Goal: Task Accomplishment & Management: Manage account settings

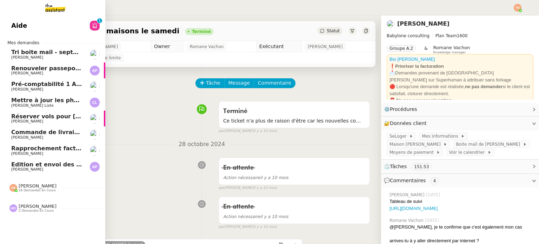
click at [32, 54] on span "Tri boite mail - septembre 2025" at bounding box center [61, 52] width 100 height 7
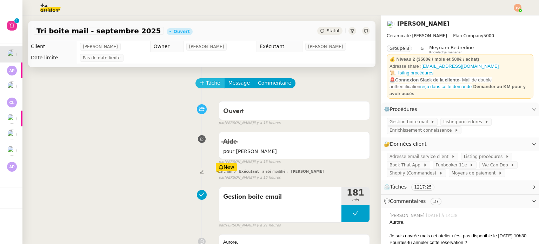
click at [205, 79] on button "Tâche" at bounding box center [210, 83] width 29 height 10
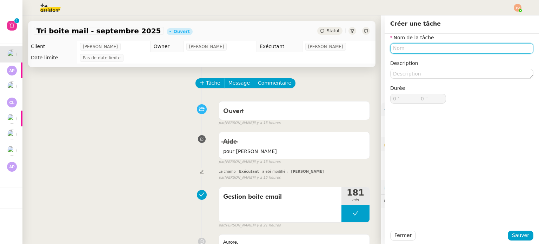
click at [433, 50] on input "text" at bounding box center [461, 48] width 143 height 10
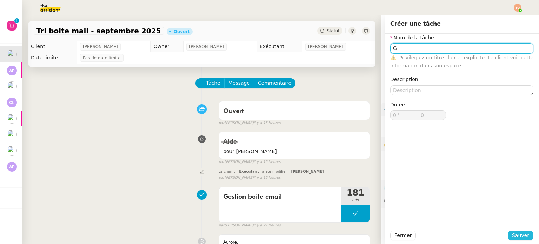
type input "G"
click at [524, 237] on span "Sauver" at bounding box center [520, 235] width 17 height 8
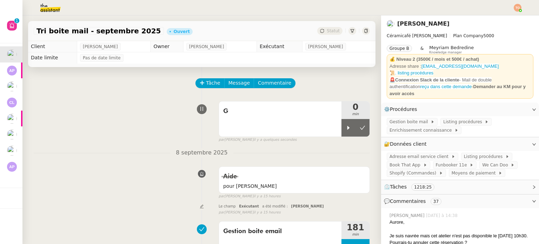
click at [518, 4] on img at bounding box center [518, 8] width 8 height 8
click at [508, 15] on li "Suivi" at bounding box center [499, 20] width 46 height 10
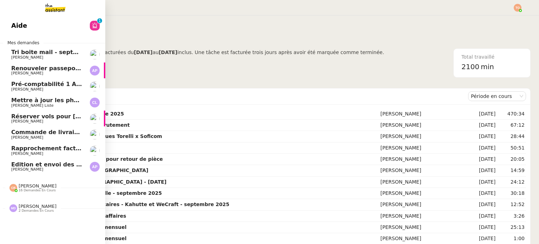
click at [59, 57] on span "[PERSON_NAME]" at bounding box center [46, 57] width 71 height 4
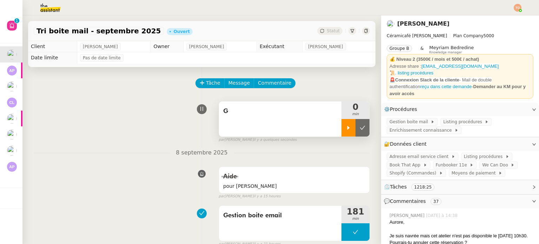
click at [347, 130] on icon at bounding box center [348, 128] width 2 height 4
click at [302, 125] on div "G" at bounding box center [280, 118] width 122 height 35
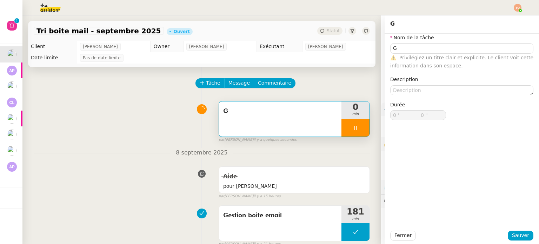
type input "G"
type input "0 '"
type input "1 ""
click at [435, 49] on input "G" at bounding box center [461, 48] width 143 height 10
type input "Ges"
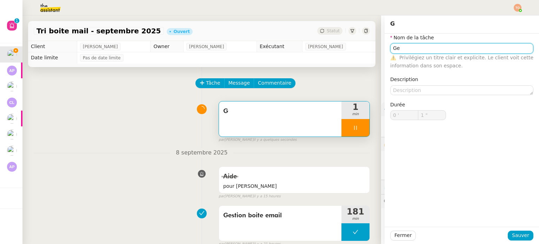
type input "2 ""
type input "Gestion"
type input "3 ""
type input "Gestion boite ema"
type input "4 ""
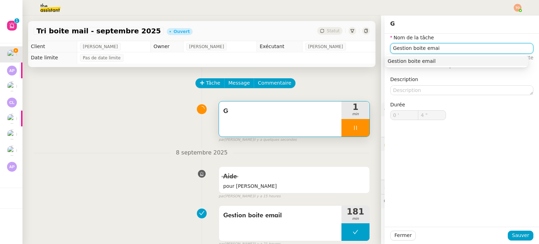
type input "Gestion boite email"
type input "5 ""
type input "Gestion boite email"
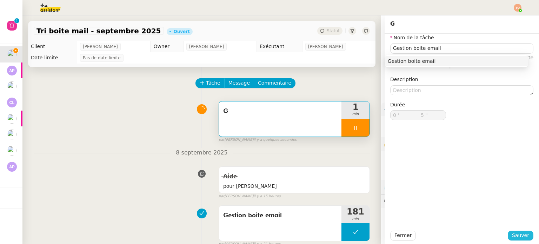
type input "6 ""
click at [515, 234] on span "Sauver" at bounding box center [520, 235] width 17 height 8
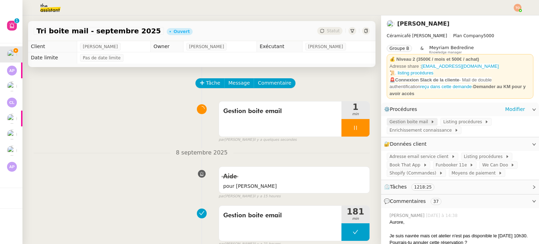
click at [393, 119] on span "Gestion boite mail" at bounding box center [410, 121] width 41 height 7
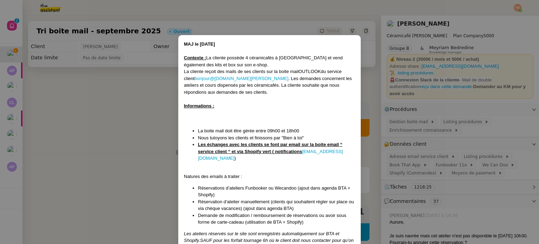
click at [149, 113] on nz-modal-container "MAJ le 21/01/2025 Contexte : La cliente possède 4 céramicafés à Paris et vend é…" at bounding box center [269, 122] width 539 height 244
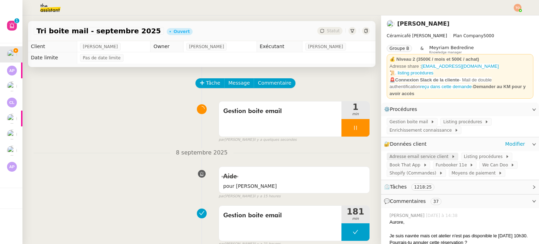
click at [424, 154] on span "Adresse email service client" at bounding box center [421, 156] width 62 height 7
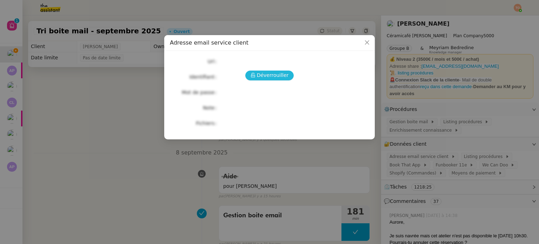
click at [281, 77] on span "Déverrouiller" at bounding box center [273, 75] width 32 height 8
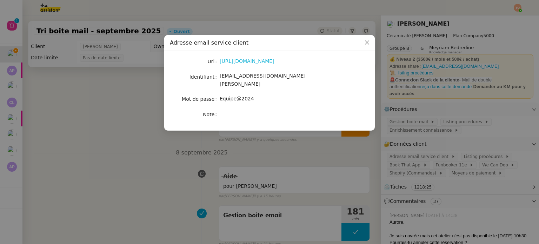
click at [274, 60] on link "https://ex4.mail.ovh.net/owa/#path=/mail" at bounding box center [247, 61] width 55 height 6
click at [274, 64] on link "https://ex4.mail.ovh.net/owa/#path=/mail" at bounding box center [247, 61] width 55 height 6
click at [266, 77] on span "bonjour@ceramicafe-genevieve.fr" at bounding box center [263, 80] width 86 height 14
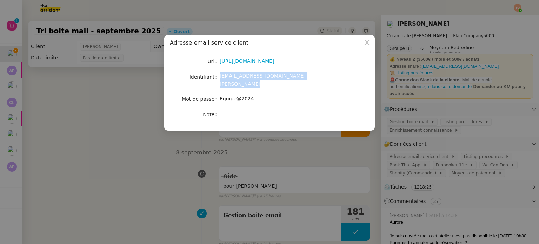
copy span "bonjour@ceramicafe-genevieve.fr"
click at [239, 96] on span "Equipe@2024" at bounding box center [237, 99] width 34 height 6
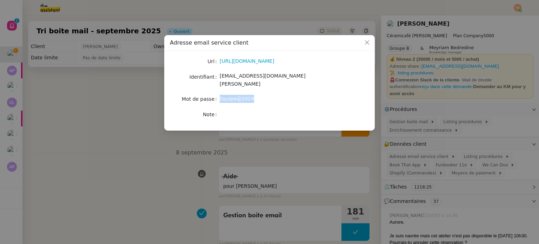
click at [239, 96] on span "Equipe@2024" at bounding box center [237, 99] width 34 height 6
copy span "Equipe@2024"
click at [68, 105] on nz-modal-container "Adresse email service client Url https://ex4.mail.ovh.net/owa/#path=/mail Ident…" at bounding box center [269, 122] width 539 height 244
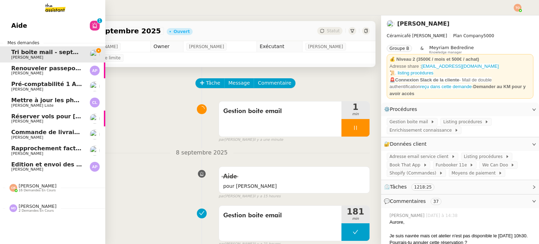
click at [42, 187] on div "Coralie Bordas 16 demandes en cours" at bounding box center [38, 187] width 38 height 9
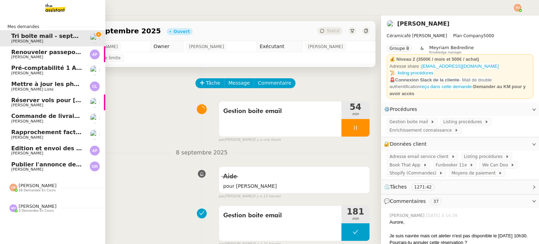
click at [39, 209] on div "Mes demandes Tri boite mail - septembre 2025 Genevieve Landsmann Renouveler pas…" at bounding box center [52, 129] width 105 height 228
click at [45, 208] on span "[PERSON_NAME]" at bounding box center [38, 206] width 38 height 5
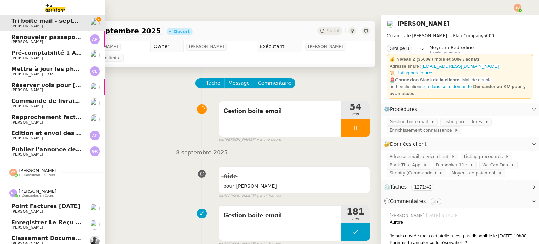
scroll to position [23, 0]
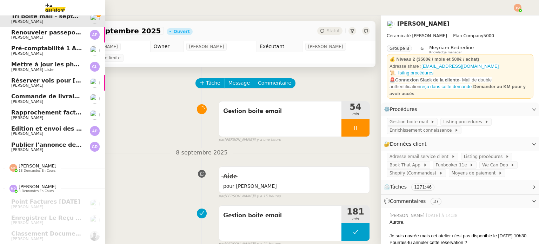
click at [40, 171] on div "Coralie Bordas 18 demandes en cours" at bounding box center [52, 165] width 105 height 20
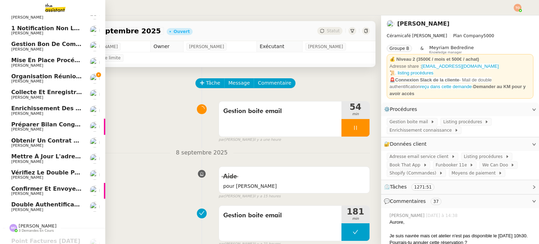
scroll to position [234, 0]
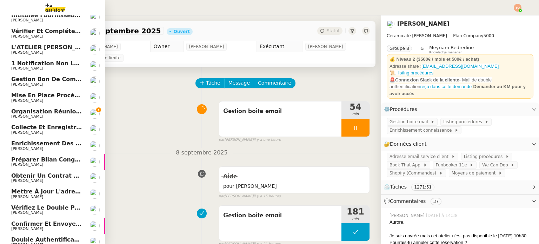
click at [67, 112] on span "Organisation réunion comptable" at bounding box center [63, 111] width 105 height 7
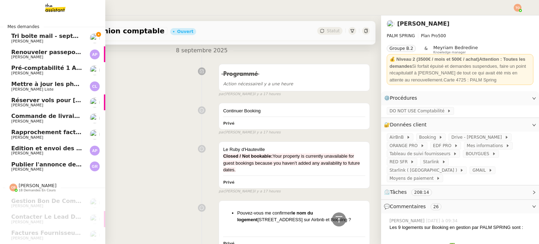
click at [71, 40] on span "[PERSON_NAME]" at bounding box center [46, 41] width 71 height 4
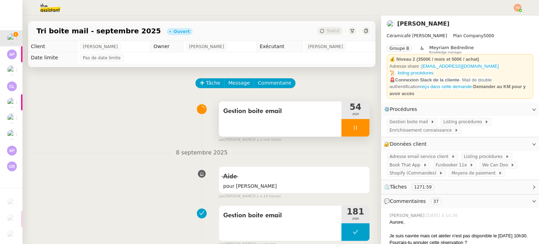
click at [343, 127] on div at bounding box center [356, 128] width 28 height 18
click at [343, 133] on div at bounding box center [349, 128] width 14 height 18
click at [342, 124] on div at bounding box center [356, 128] width 28 height 18
click at [342, 125] on div at bounding box center [349, 128] width 14 height 18
click at [265, 87] on span "Commentaire" at bounding box center [274, 83] width 33 height 8
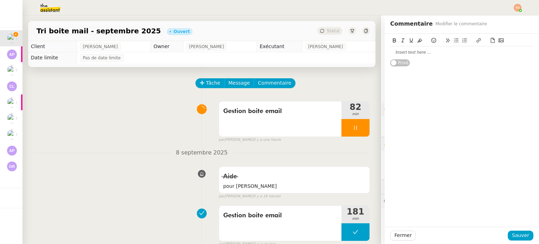
click at [417, 49] on div at bounding box center [461, 52] width 143 height 6
click at [390, 64] on div "salimata diallo" at bounding box center [461, 65] width 143 height 6
click at [442, 65] on div "Salimata diallo" at bounding box center [461, 65] width 143 height 6
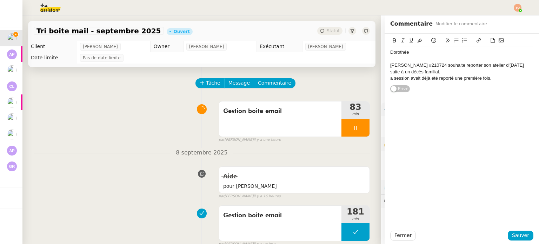
click at [390, 82] on div "Dorothée Salimata diallo #210724 souhaite reporter son atelier d'aujourd'hui su…" at bounding box center [461, 65] width 143 height 38
click at [528, 237] on button "Sauver" at bounding box center [521, 236] width 26 height 10
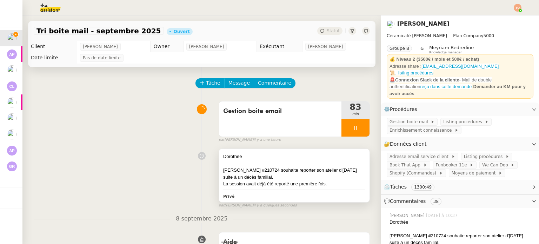
click at [340, 173] on div "Salimata diallo #210724 souhaite reporter son atelier d'aujourd'hui suite à un …" at bounding box center [294, 174] width 142 height 14
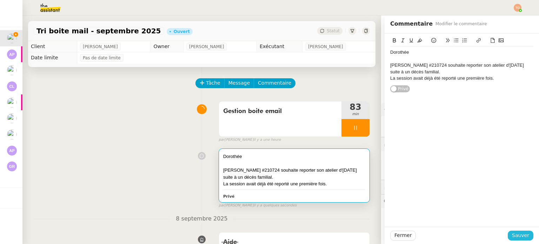
click at [520, 233] on span "Sauver" at bounding box center [520, 235] width 17 height 8
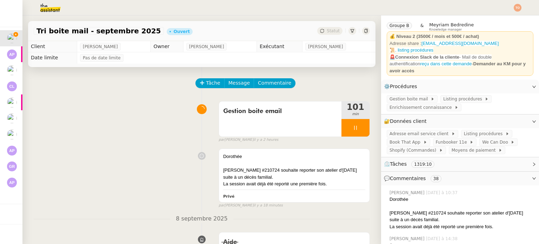
scroll to position [35, 0]
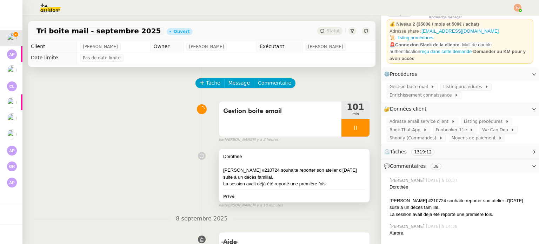
click at [305, 167] on div at bounding box center [294, 163] width 142 height 7
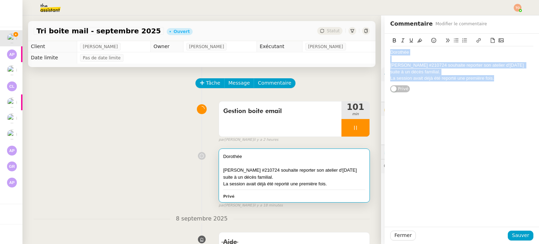
drag, startPoint x: 493, startPoint y: 77, endPoint x: 386, endPoint y: 54, distance: 109.5
click at [390, 54] on div "Dorothée Salimata diallo #210724 souhaite reporter son atelier d'aujourd'hui su…" at bounding box center [461, 65] width 143 height 38
copy div "Dorothée Salimata diallo #210724 souhaite reporter son atelier d'aujourd'hui su…"
drag, startPoint x: 483, startPoint y: 78, endPoint x: 378, endPoint y: 47, distance: 109.3
click at [378, 47] on app-ticket "Tri boite mail - septembre 2025 Ouvert Statut Client Genevieve Landsmann Owner …" at bounding box center [280, 129] width 517 height 228
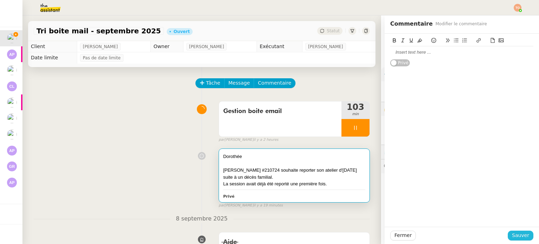
click at [514, 232] on span "Sauver" at bounding box center [520, 235] width 17 height 8
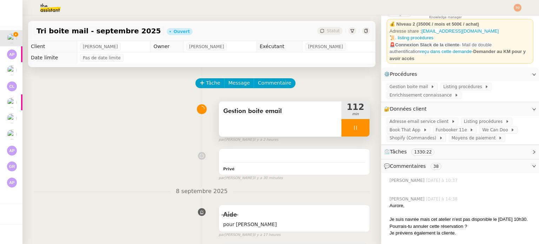
click at [357, 131] on div at bounding box center [356, 128] width 28 height 18
click at [357, 131] on button at bounding box center [363, 128] width 14 height 18
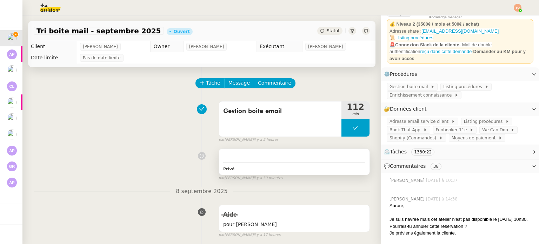
click at [329, 155] on div at bounding box center [294, 156] width 142 height 7
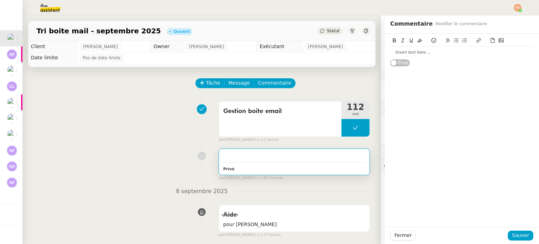
click at [420, 55] on div at bounding box center [461, 52] width 143 height 6
click at [517, 232] on span "Sauver" at bounding box center [520, 235] width 17 height 8
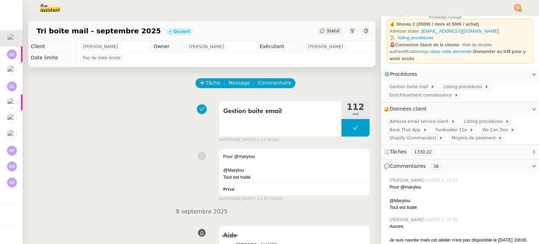
click at [320, 27] on div "Statut" at bounding box center [329, 31] width 25 height 8
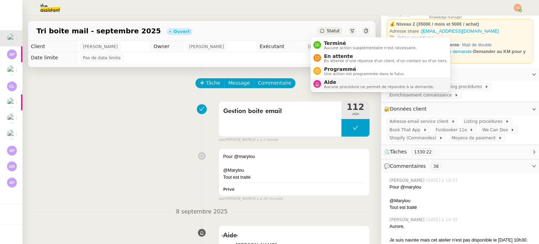
click at [338, 89] on span "Aucune procédure ne permet de répondre à la demande." at bounding box center [379, 87] width 110 height 4
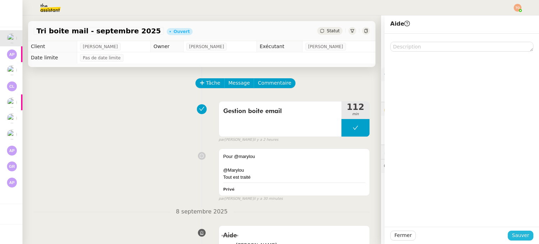
click at [513, 237] on span "Sauver" at bounding box center [520, 235] width 17 height 8
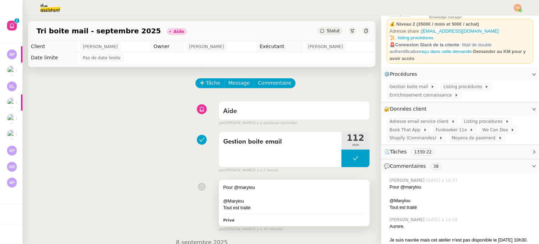
click at [291, 195] on div at bounding box center [294, 194] width 142 height 7
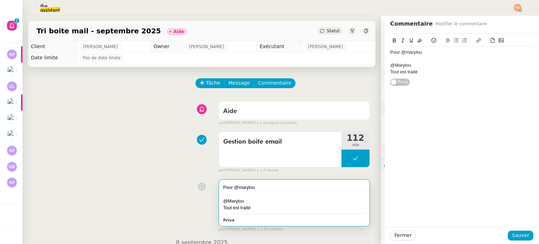
click at [459, 73] on div "Tout est traité" at bounding box center [461, 72] width 143 height 6
click at [455, 77] on div "En attente d'un retour de Dorothée pour Salimata" at bounding box center [461, 78] width 143 height 6
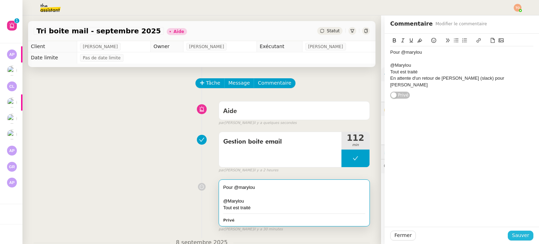
click at [523, 236] on span "Sauver" at bounding box center [520, 235] width 17 height 8
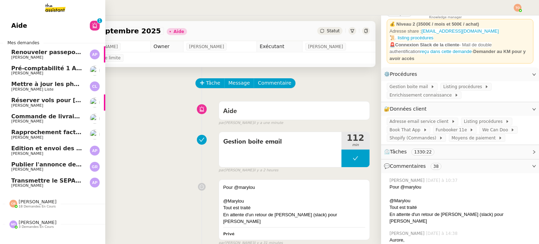
click at [47, 179] on span "Transmettre le SEPA de prélèvement" at bounding box center [69, 180] width 116 height 7
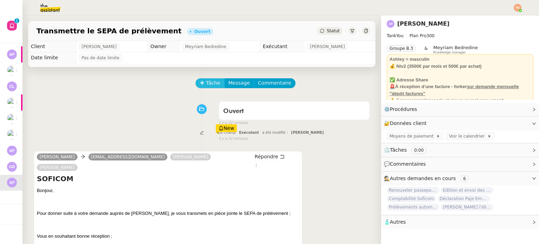
click at [206, 83] on span "Tâche" at bounding box center [213, 83] width 14 height 8
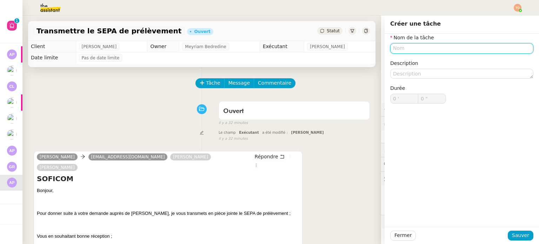
click at [455, 49] on input "text" at bounding box center [461, 48] width 143 height 10
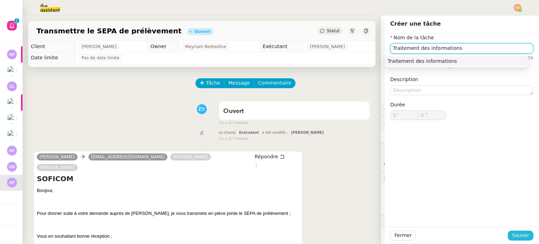
type input "Traitement des informations"
click at [517, 231] on span "Sauver" at bounding box center [520, 235] width 17 height 8
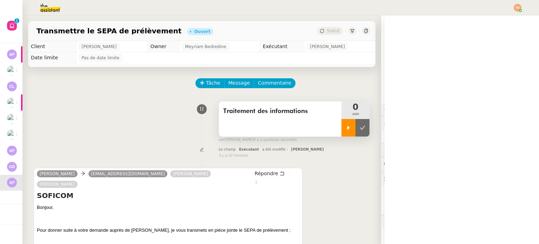
click at [346, 127] on icon at bounding box center [349, 128] width 6 height 6
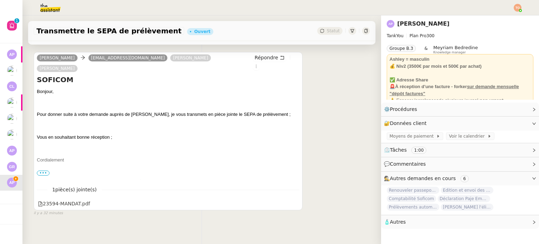
scroll to position [81, 0]
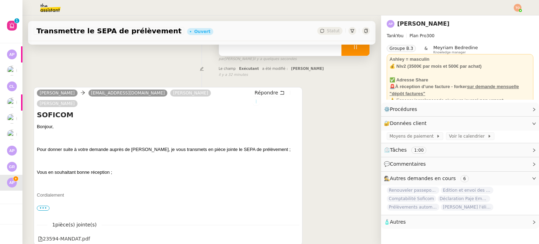
click at [260, 99] on icon at bounding box center [256, 101] width 8 height 4
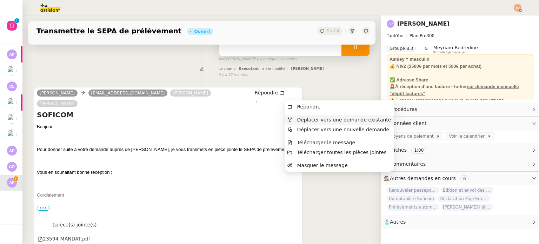
click at [306, 119] on span "Déplacer vers une demande existante" at bounding box center [344, 120] width 94 height 6
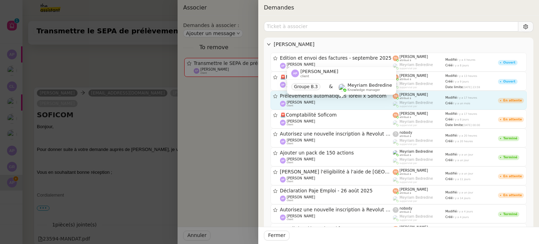
click at [321, 105] on div "Ashley Poniatowski client" at bounding box center [336, 103] width 113 height 7
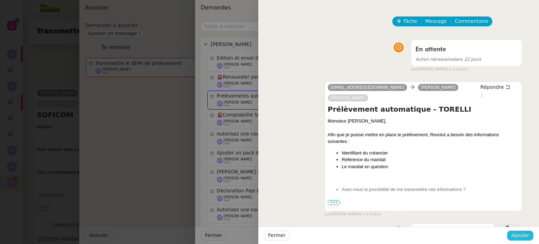
click at [519, 232] on span "Ajouter" at bounding box center [520, 235] width 18 height 8
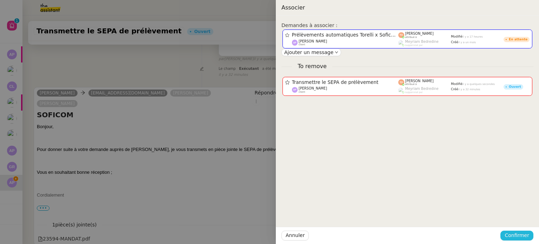
click at [518, 231] on button "Confirmer" at bounding box center [517, 236] width 33 height 10
click at [521, 214] on span "Ajouter" at bounding box center [518, 216] width 18 height 7
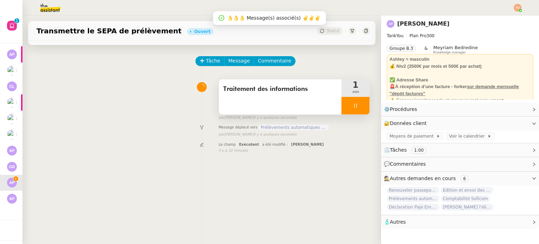
scroll to position [0, 0]
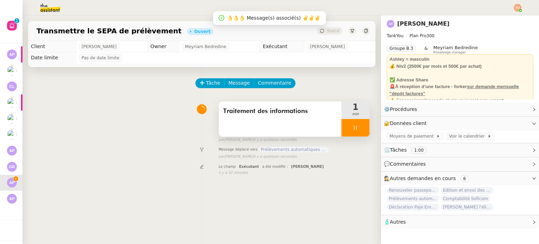
click at [342, 136] on div at bounding box center [356, 128] width 28 height 18
click at [356, 133] on button at bounding box center [363, 128] width 14 height 18
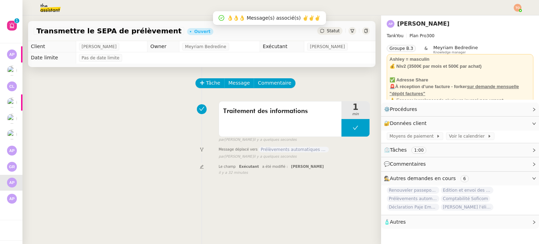
click at [327, 30] on span "Statut" at bounding box center [333, 30] width 13 height 5
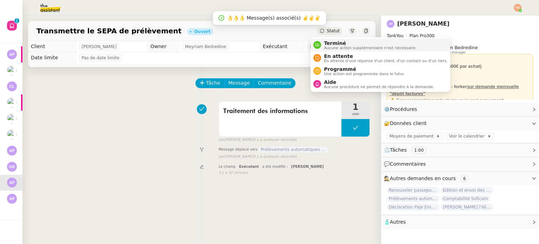
click at [328, 42] on span "Terminé" at bounding box center [370, 43] width 93 height 6
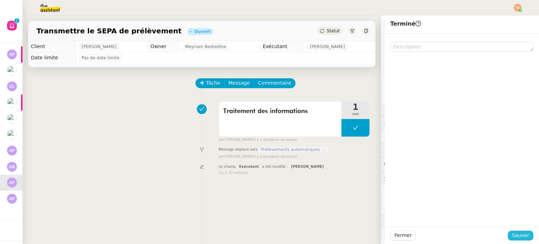
click at [515, 233] on span "Sauver" at bounding box center [520, 235] width 17 height 8
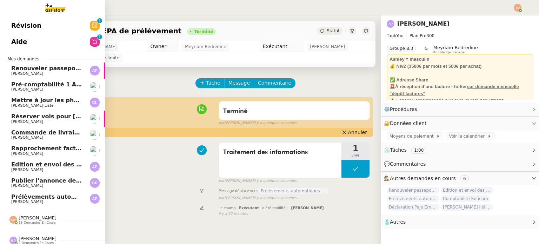
drag, startPoint x: 20, startPoint y: 195, endPoint x: 93, endPoint y: 189, distance: 73.3
click at [20, 195] on span "Prélèvements automatiques Torelli x Soficom" at bounding box center [82, 196] width 143 height 7
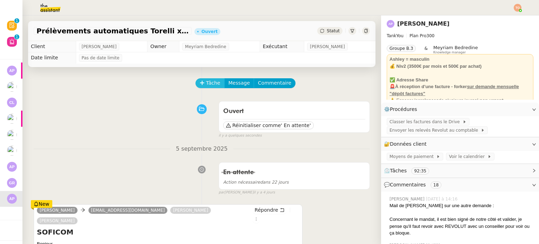
click at [206, 86] on span "Tâche" at bounding box center [213, 83] width 14 height 8
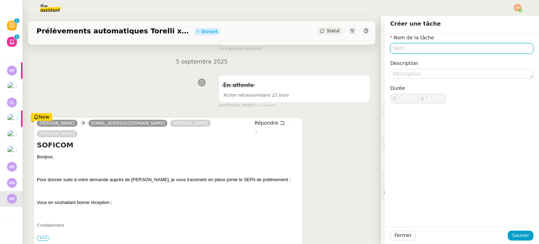
scroll to position [35, 0]
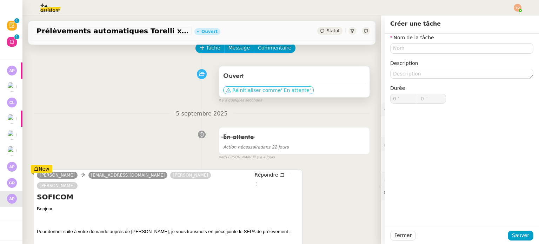
click at [284, 91] on span "' En attente'" at bounding box center [296, 90] width 30 height 7
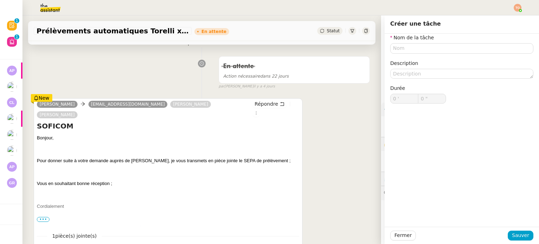
scroll to position [105, 0]
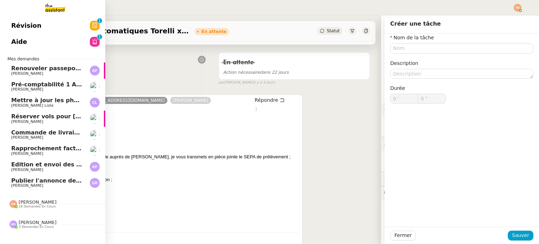
click at [60, 131] on span "Commande de livraisons- [DATE]" at bounding box center [62, 132] width 103 height 7
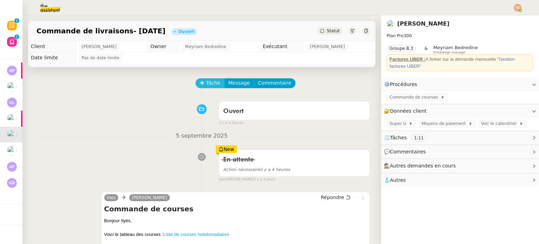
click at [206, 86] on span "Tâche" at bounding box center [213, 83] width 14 height 8
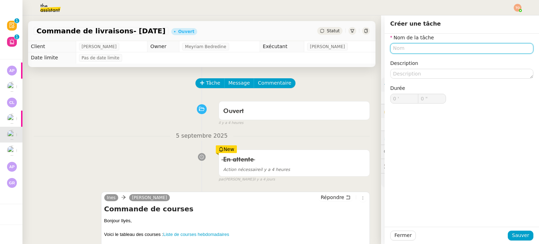
drag, startPoint x: 432, startPoint y: 53, endPoint x: 438, endPoint y: 50, distance: 6.4
click at [432, 53] on div "Nom de la tâche Description Durée 0 ' 0 "" at bounding box center [461, 74] width 143 height 81
click at [439, 49] on input "text" at bounding box center [461, 48] width 143 height 10
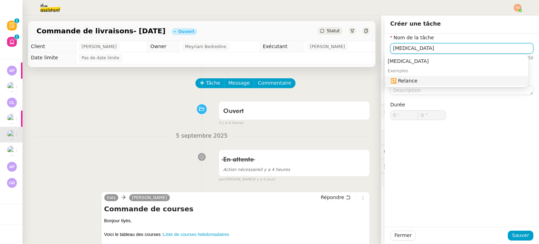
click at [419, 80] on div "🔁 Relance" at bounding box center [458, 81] width 135 height 6
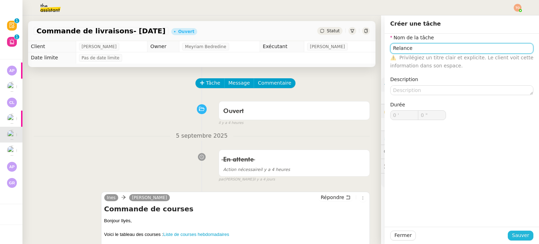
type input "Relance"
click at [521, 234] on span "Sauver" at bounding box center [520, 235] width 17 height 8
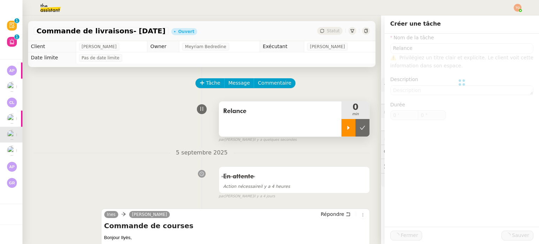
click at [346, 130] on icon at bounding box center [349, 128] width 6 height 6
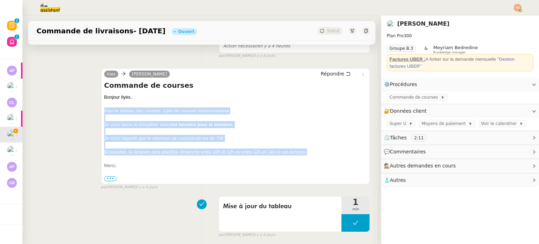
drag, startPoint x: 281, startPoint y: 148, endPoint x: 100, endPoint y: 112, distance: 184.8
click at [101, 112] on div "Ines Ilyes Hadj Répondre Commande de courses Bonjour Ilyès, Voici le tableau de…" at bounding box center [235, 126] width 269 height 116
copy div "Voici le tableau des courses : Liste de courses hebdomadaires Je vous laisse le…"
click at [326, 72] on span "Répondre" at bounding box center [333, 73] width 24 height 7
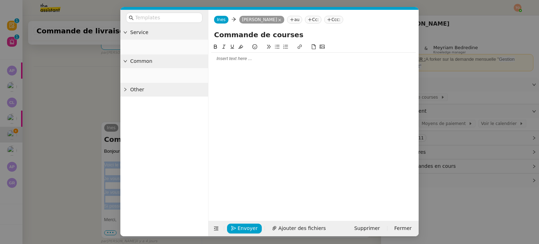
scroll to position [194, 0]
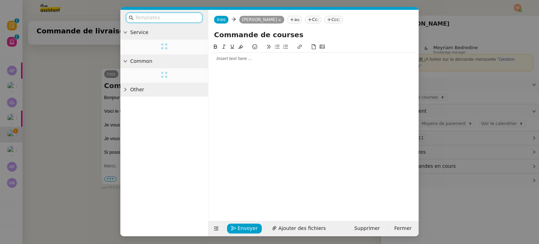
click at [165, 19] on input "text" at bounding box center [166, 18] width 63 height 8
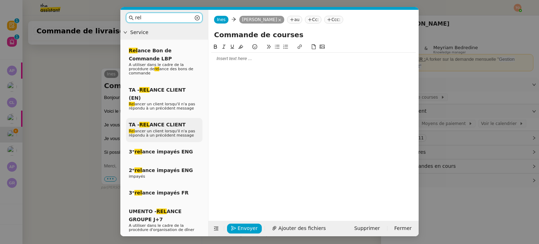
type input "rel"
click at [181, 118] on div "TA - REL ANCE CLIENT Rel ancer un client lorsqu'il n'a pas répondu à un précéde…" at bounding box center [164, 130] width 77 height 24
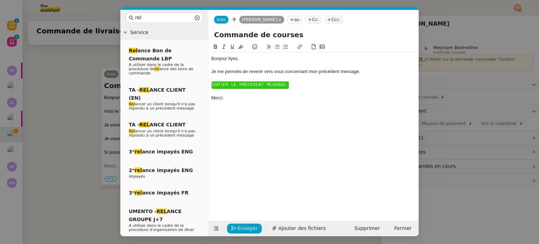
click at [259, 58] on div "Bonjour ﻿Ilyes﻿," at bounding box center [313, 58] width 205 height 6
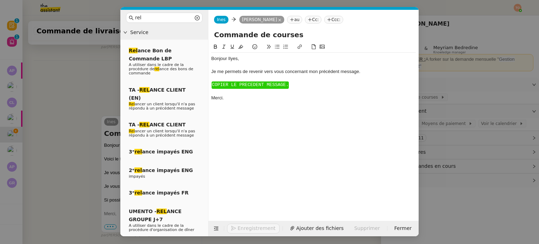
scroll to position [242, 0]
click at [260, 84] on span "COPIER LE PRECEDENT MESSAGE." at bounding box center [250, 84] width 77 height 5
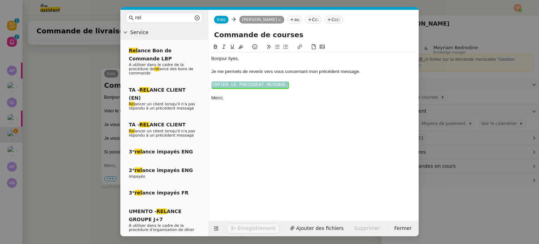
click at [260, 84] on span "COPIER LE PRECEDENT MESSAGE." at bounding box center [250, 84] width 77 height 5
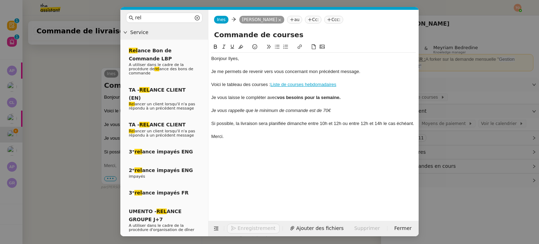
scroll to position [283, 0]
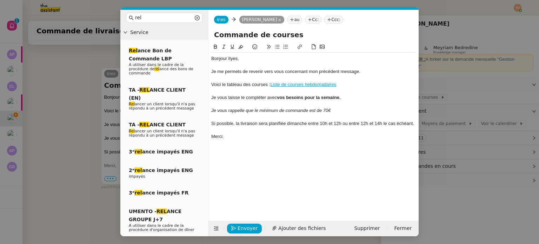
click at [338, 125] on div "Si possible, la livraison sera planifiée dimanche entre 10h et 12h ou entre 12h…" at bounding box center [313, 123] width 205 height 6
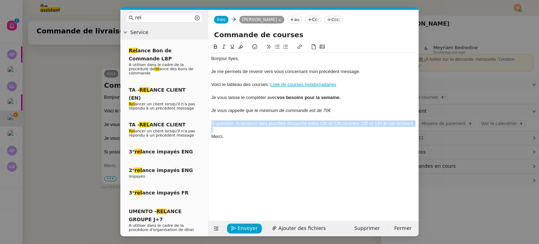
click at [338, 125] on div "Si possible, la livraison sera planifiée dimanche entre 10h et 12h ou entre 12h…" at bounding box center [313, 123] width 205 height 6
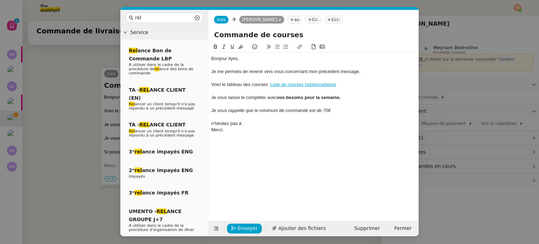
scroll to position [277, 0]
click at [213, 122] on div "n'hésitez pas à m'indiquer si aucune livraison ne doit être planifiée avant ven…" at bounding box center [313, 123] width 205 height 6
click at [384, 122] on div "N'hésitez pas à m'indiquer si aucune livraison ne doit être planifiée avant ven…" at bounding box center [313, 123] width 205 height 6
click at [298, 122] on div "N'hésitez pas à m'indiquer si aucune livraison ne doit être planifiée avant ven…" at bounding box center [313, 123] width 205 height 6
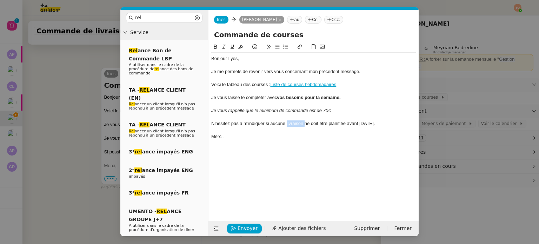
click at [298, 122] on div "N'hésitez pas à m'indiquer si aucune livraison ne doit être planifiée avant ven…" at bounding box center [313, 123] width 205 height 6
click at [337, 124] on div "N'hésitez pas à m'indiquer si aucune commande ne doit être planifiée avant vend…" at bounding box center [313, 123] width 205 height 6
click at [389, 125] on div "N'hésitez pas à m'indiquer si aucune commande ne doit être passée avant vendred…" at bounding box center [313, 123] width 205 height 6
click at [249, 226] on span "Envoyer" at bounding box center [248, 228] width 20 height 8
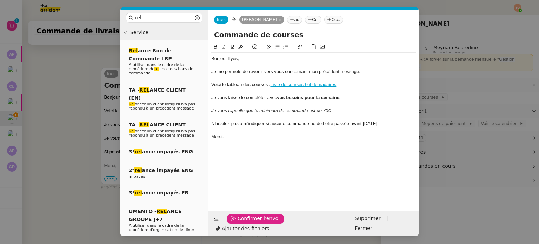
click at [249, 223] on span "Confirmer l'envoi" at bounding box center [259, 218] width 42 height 8
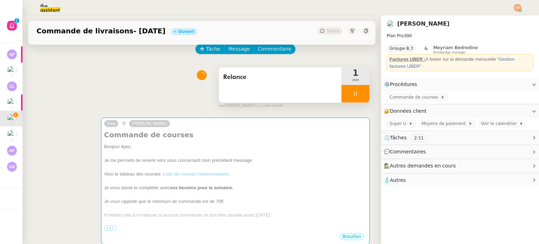
scroll to position [0, 0]
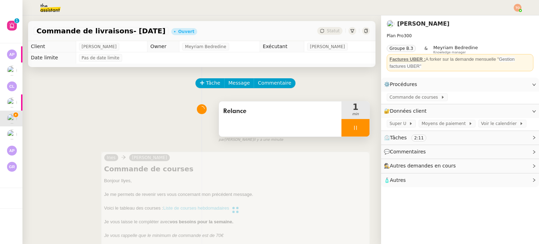
click at [353, 128] on icon at bounding box center [356, 128] width 6 height 6
click at [357, 128] on button at bounding box center [363, 128] width 14 height 18
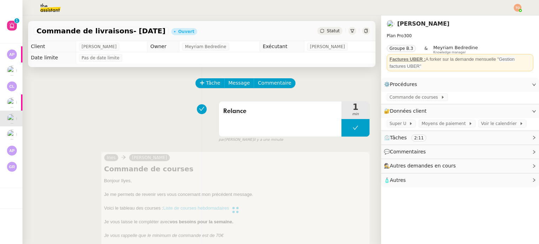
click at [324, 36] on div "Commande de livraisons- 5 septembre 2025 Ouvert Statut" at bounding box center [201, 31] width 347 height 20
click at [327, 31] on span "Statut" at bounding box center [333, 30] width 13 height 5
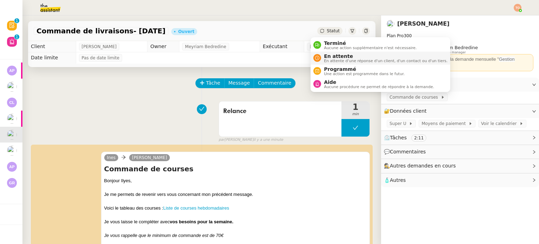
click at [338, 57] on span "En attente" at bounding box center [386, 56] width 124 height 6
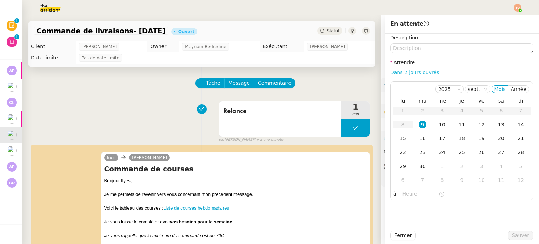
drag, startPoint x: 397, startPoint y: 70, endPoint x: 406, endPoint y: 73, distance: 9.7
click at [398, 70] on link "Dans 2 jours ouvrés" at bounding box center [414, 72] width 49 height 6
type input "07:00"
drag, startPoint x: 520, startPoint y: 228, endPoint x: 521, endPoint y: 232, distance: 3.6
click at [520, 228] on div "Fermer Sauver" at bounding box center [462, 235] width 154 height 17
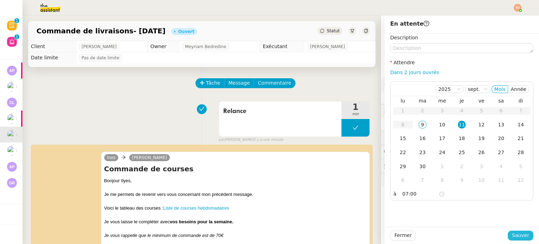
click at [521, 233] on span "Sauver" at bounding box center [520, 235] width 17 height 8
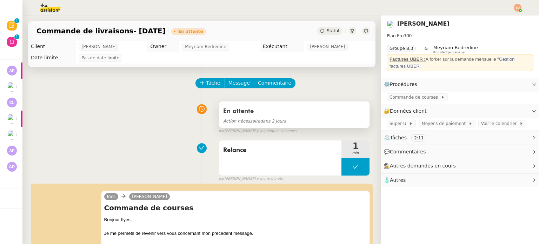
click at [282, 112] on div "En attente" at bounding box center [294, 111] width 142 height 11
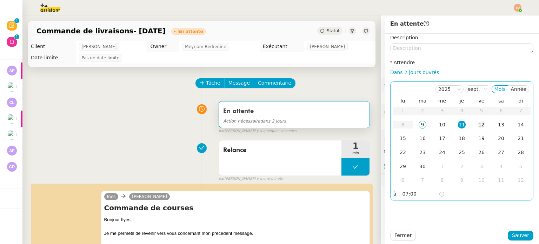
click at [477, 119] on td "12" at bounding box center [482, 125] width 20 height 14
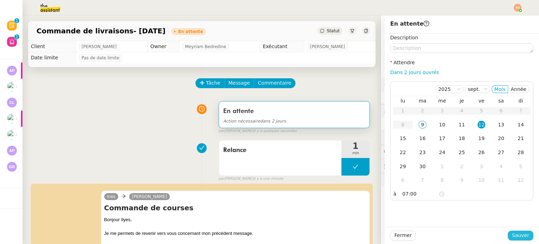
click at [518, 236] on span "Sauver" at bounding box center [520, 235] width 17 height 8
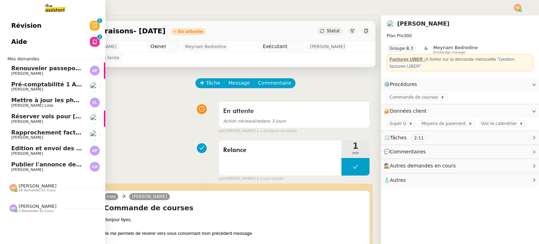
click at [55, 150] on span "Edition et envoi des factures - septembre 2025" at bounding box center [85, 148] width 149 height 7
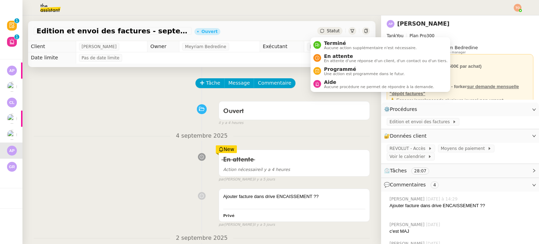
click at [327, 29] on span "Statut" at bounding box center [333, 30] width 13 height 5
click at [340, 63] on li "En attente En attente d'une réponse d'un client, d'un contact ou d'un tiers." at bounding box center [381, 58] width 140 height 13
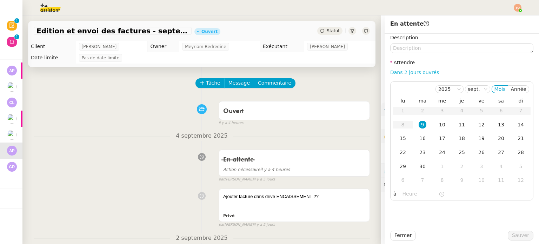
click at [420, 74] on link "Dans 2 jours ouvrés" at bounding box center [414, 72] width 49 height 6
type input "07:00"
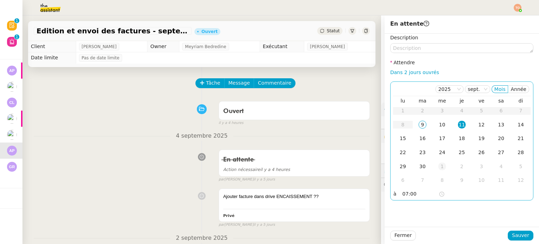
click at [437, 160] on td "1" at bounding box center [442, 167] width 20 height 14
click at [458, 108] on div "2" at bounding box center [462, 111] width 8 height 8
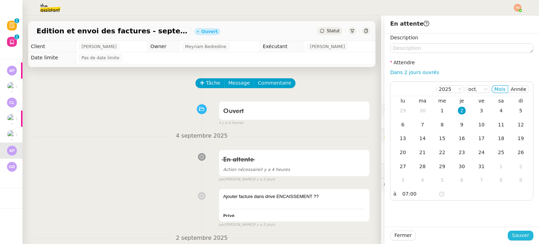
click at [513, 235] on span "Sauver" at bounding box center [520, 235] width 17 height 8
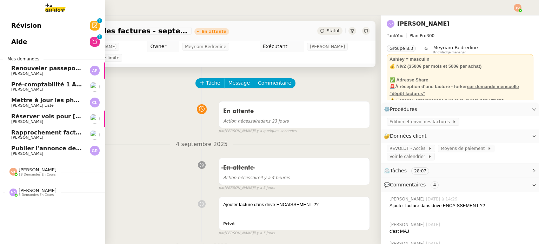
click at [47, 122] on span "[PERSON_NAME]" at bounding box center [46, 122] width 71 height 4
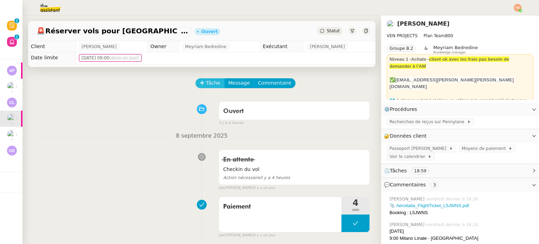
click at [210, 84] on span "Tâche" at bounding box center [213, 83] width 14 height 8
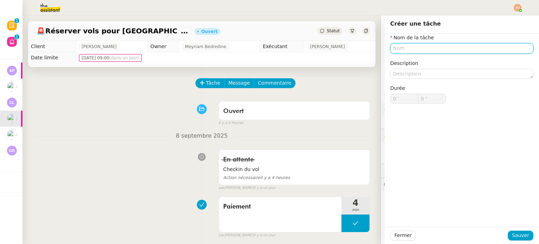
click at [479, 50] on input "text" at bounding box center [461, 48] width 143 height 10
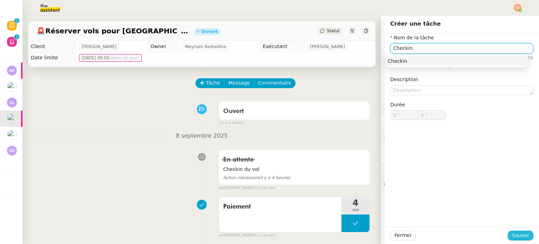
type input "Checkin"
click at [517, 232] on span "Sauver" at bounding box center [520, 235] width 17 height 8
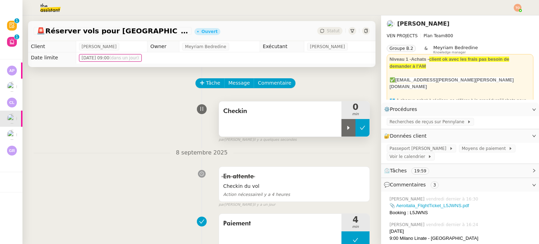
click at [356, 129] on button at bounding box center [363, 128] width 14 height 18
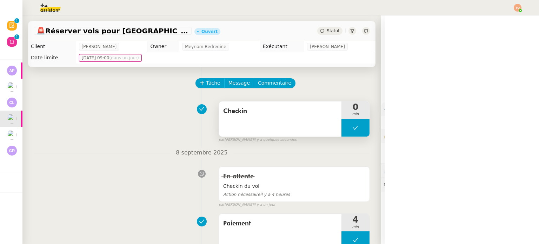
click at [353, 129] on icon at bounding box center [355, 128] width 5 height 4
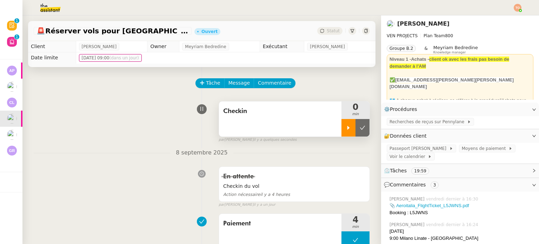
click at [346, 130] on icon at bounding box center [349, 128] width 6 height 6
click at [418, 212] on div "Booking : L5JWNS" at bounding box center [462, 212] width 144 height 7
click at [418, 213] on div "Booking : L5JWNS" at bounding box center [462, 212] width 144 height 7
click at [418, 212] on div "Booking : L5JWNS" at bounding box center [462, 212] width 144 height 7
copy div "L5JWNS"
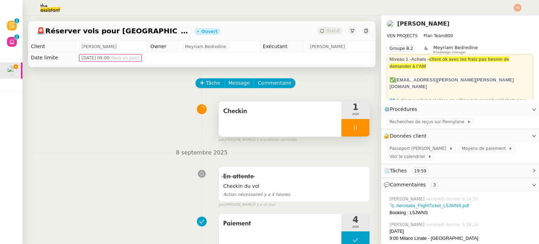
click at [356, 130] on div at bounding box center [356, 128] width 28 height 18
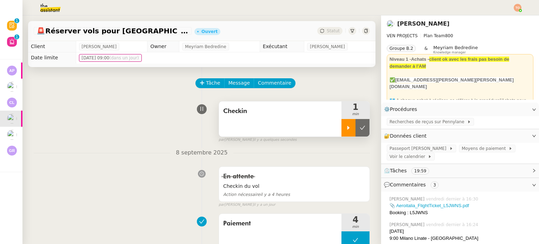
click at [346, 127] on icon at bounding box center [349, 128] width 6 height 6
click at [438, 143] on div "🔐 Données client Modifier" at bounding box center [460, 136] width 158 height 14
click at [439, 167] on span "⏲️ Tâches 19:59" at bounding box center [454, 171] width 141 height 8
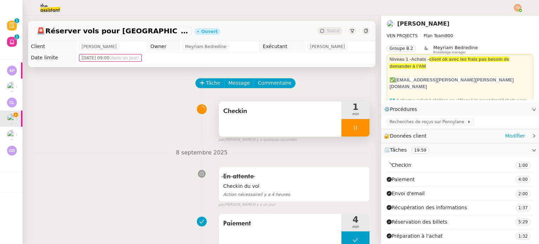
click at [435, 140] on div "🔐 Données client Modifier" at bounding box center [460, 136] width 158 height 14
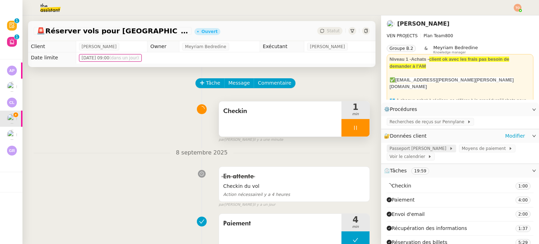
click at [428, 149] on span "Passeport Charlotte Grasselli" at bounding box center [420, 148] width 60 height 7
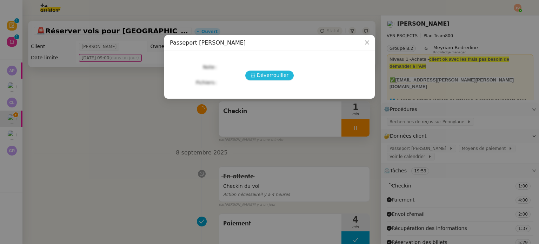
click at [277, 79] on span "Déverrouiller" at bounding box center [273, 75] width 32 height 8
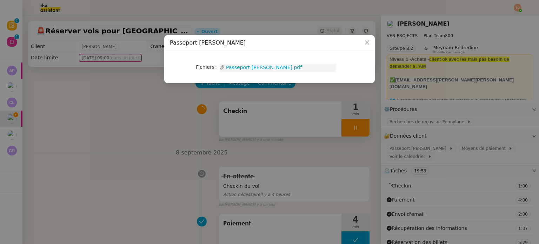
click at [278, 68] on link "Passeport Charlotte Grasselli.pdf" at bounding box center [280, 68] width 111 height 8
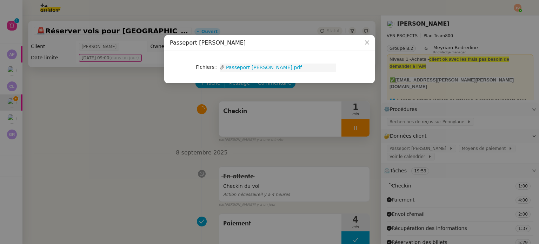
click at [263, 66] on link "Passeport Charlotte Grasselli.pdf" at bounding box center [280, 68] width 111 height 8
click at [277, 108] on nz-modal-container "Passeport Charlotte Grasselli Fichiers Upload Passeport Charlotte Grasselli.pdf" at bounding box center [269, 122] width 539 height 244
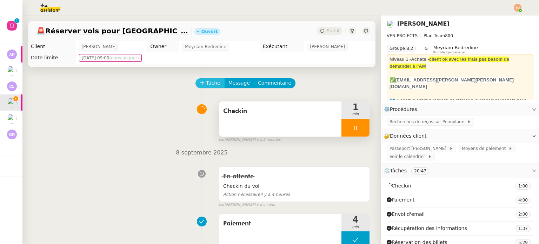
click at [200, 83] on button "Tâche" at bounding box center [210, 83] width 29 height 10
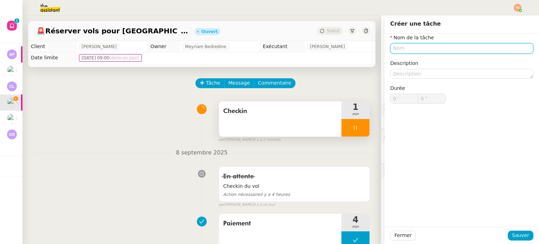
click at [425, 45] on input "text" at bounding box center [461, 48] width 143 height 10
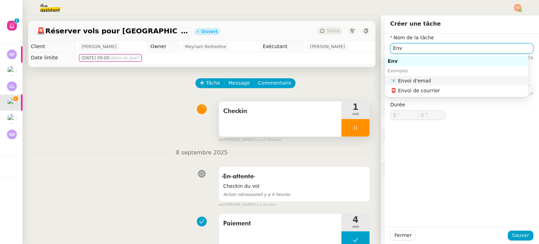
click at [420, 79] on div "📧 Envoi d'email" at bounding box center [458, 81] width 135 height 6
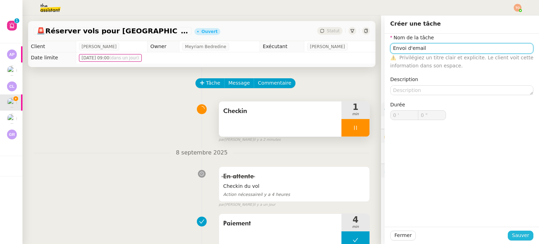
type input "Envoi d'email"
click at [522, 234] on span "Sauver" at bounding box center [520, 235] width 17 height 8
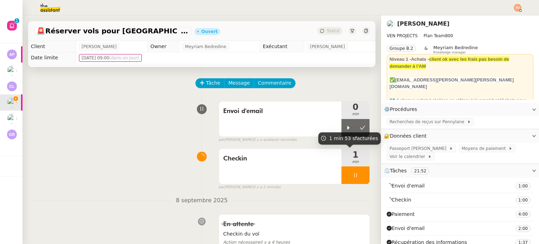
click at [339, 132] on div "1 min 53 s facturées" at bounding box center [349, 138] width 62 height 12
click at [353, 175] on icon at bounding box center [356, 175] width 6 height 6
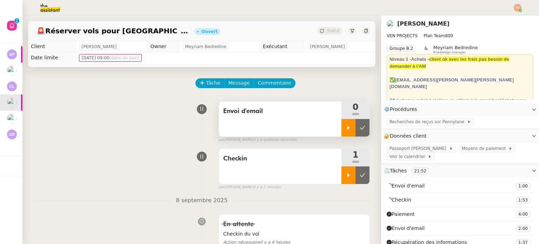
click at [343, 130] on div at bounding box center [349, 128] width 14 height 18
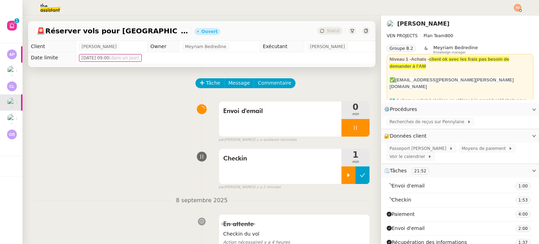
click at [360, 174] on icon at bounding box center [363, 175] width 6 height 6
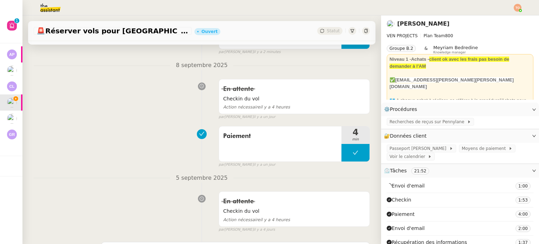
scroll to position [211, 0]
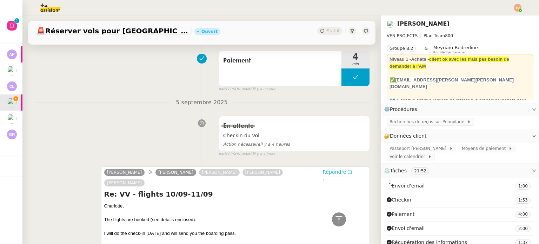
click at [332, 170] on span "Répondre" at bounding box center [335, 171] width 24 height 7
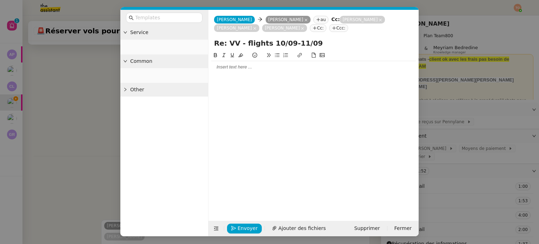
scroll to position [264, 0]
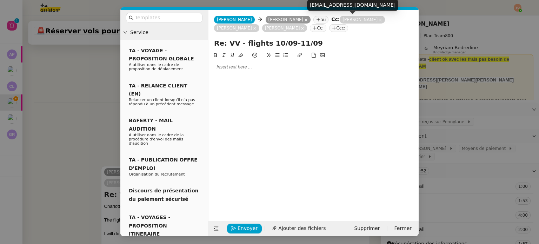
click at [379, 21] on icon at bounding box center [381, 20] width 4 height 4
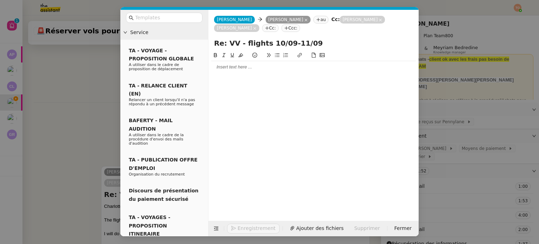
click at [379, 20] on icon at bounding box center [381, 20] width 4 height 4
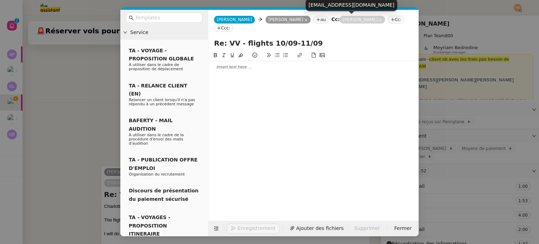
click at [379, 20] on icon at bounding box center [380, 20] width 3 height 3
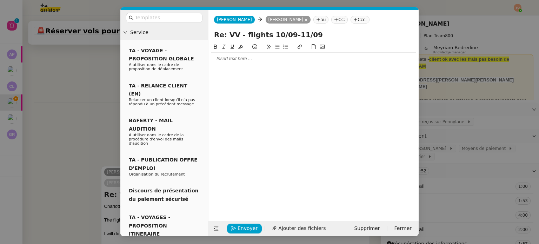
click at [323, 60] on div at bounding box center [313, 58] width 205 height 6
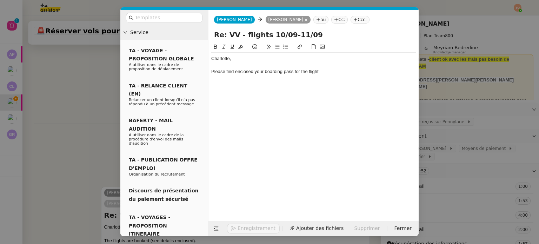
scroll to position [285, 0]
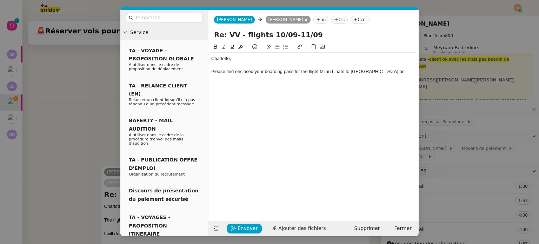
click at [364, 72] on div "Please find enclosed your boarding pass for the flight Milan Linate to Olbia on" at bounding box center [313, 71] width 205 height 6
click at [325, 84] on div "I will proceed to the checkin for the flight back" at bounding box center [313, 84] width 205 height 6
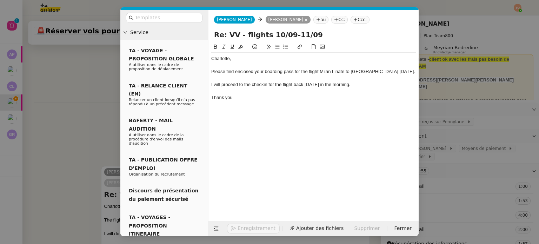
scroll to position [312, 0]
click at [297, 227] on span "Ajouter des fichiers" at bounding box center [301, 228] width 47 height 8
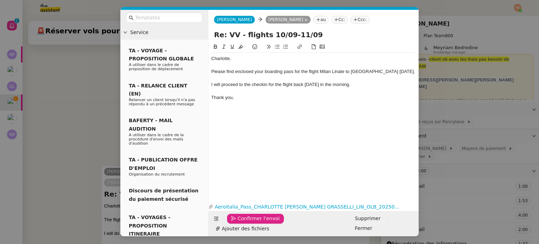
click at [243, 223] on span "Confirmer l'envoi" at bounding box center [259, 218] width 42 height 8
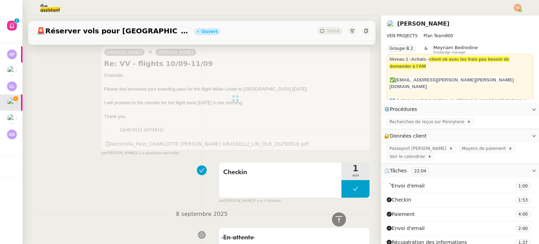
scroll to position [0, 0]
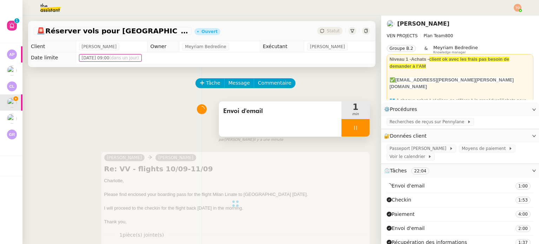
click at [350, 133] on div at bounding box center [356, 128] width 28 height 18
click at [356, 132] on button at bounding box center [363, 128] width 14 height 18
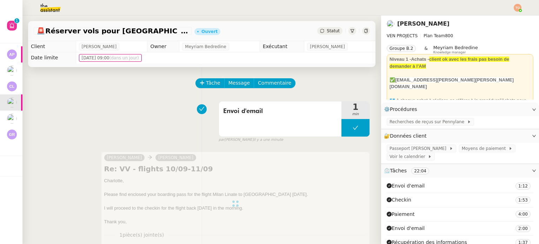
click at [327, 31] on span "Statut" at bounding box center [333, 30] width 13 height 5
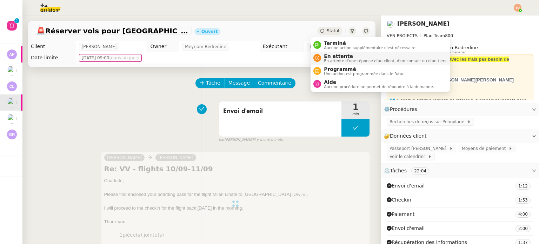
click at [330, 54] on span "En attente" at bounding box center [386, 56] width 124 height 6
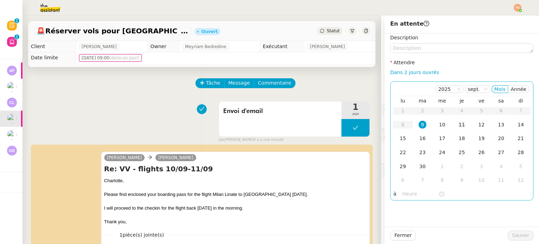
click at [458, 127] on div "11" at bounding box center [462, 125] width 8 height 8
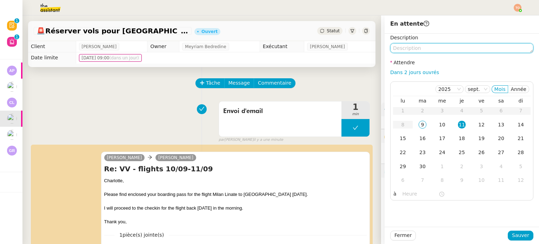
click at [439, 51] on textarea at bounding box center [461, 48] width 143 height 10
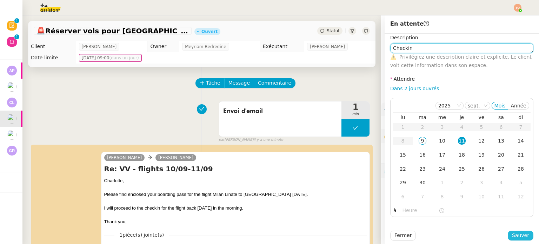
type textarea "Checkin"
click at [512, 236] on span "Sauver" at bounding box center [520, 235] width 17 height 8
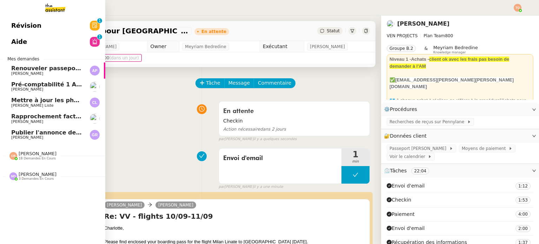
click at [72, 72] on span "[PERSON_NAME]" at bounding box center [46, 74] width 71 height 4
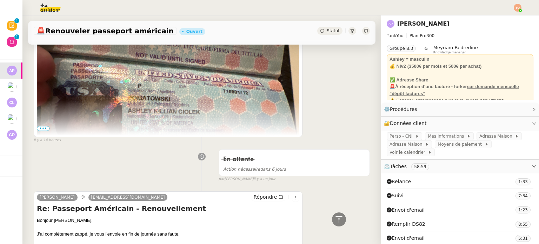
scroll to position [316, 0]
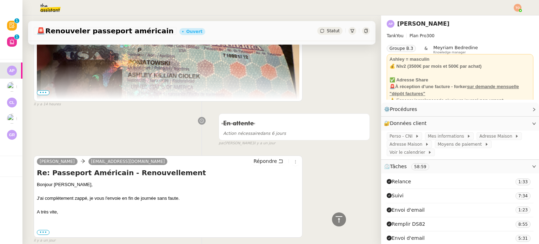
click at [58, 10] on img at bounding box center [45, 7] width 54 height 15
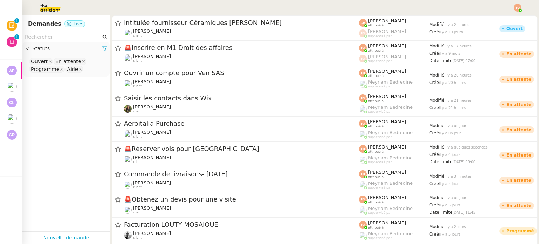
click at [62, 35] on input "text" at bounding box center [63, 37] width 76 height 8
click at [79, 41] on input "text" at bounding box center [63, 37] width 76 height 8
click at [91, 62] on nz-select-top-control "Ouvert En attente Programmé Aide" at bounding box center [66, 65] width 76 height 16
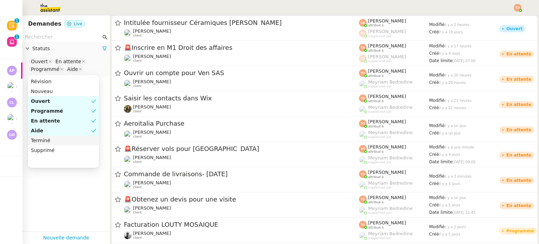
click at [71, 135] on nz-option-item "Terminé" at bounding box center [63, 140] width 71 height 10
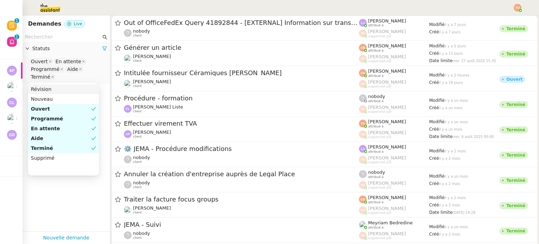
click at [76, 40] on input "text" at bounding box center [63, 37] width 76 height 8
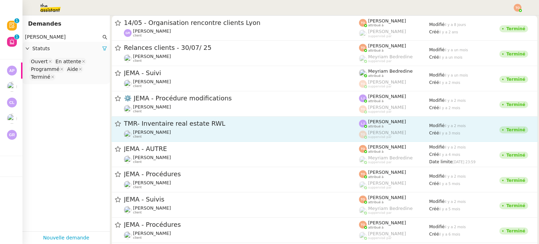
type input "johanna"
click at [200, 117] on link "TMR- Inventaire real estate RWL Johanna Massa client Léa Jonville attribué à Ta…" at bounding box center [325, 129] width 426 height 25
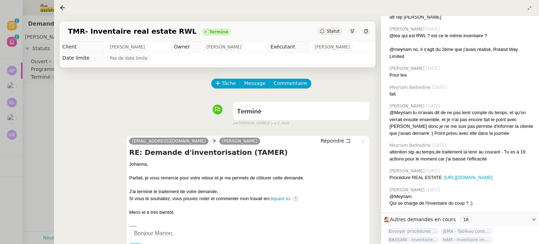
scroll to position [270, 0]
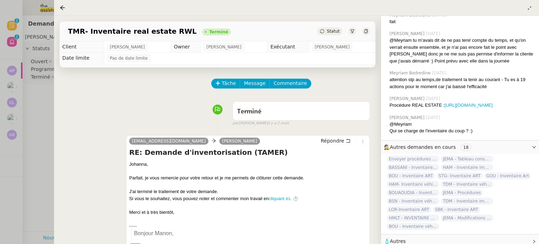
click at [7, 107] on div at bounding box center [269, 122] width 539 height 244
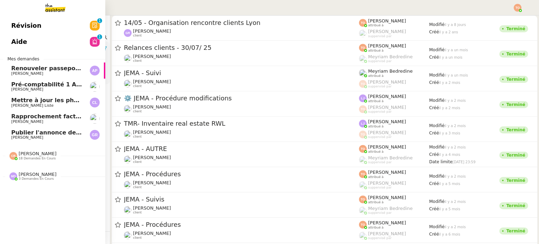
click at [62, 115] on span "Rapprochement factures/paiements clients - 1 septembre 2025" at bounding box center [111, 116] width 200 height 7
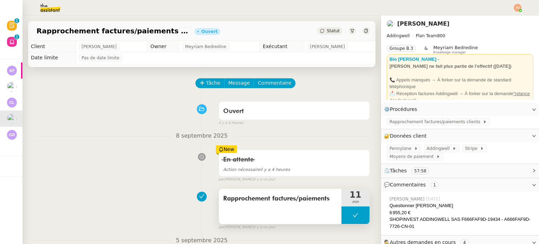
click at [284, 193] on div "Rapprochement factures/paiements" at bounding box center [280, 198] width 114 height 11
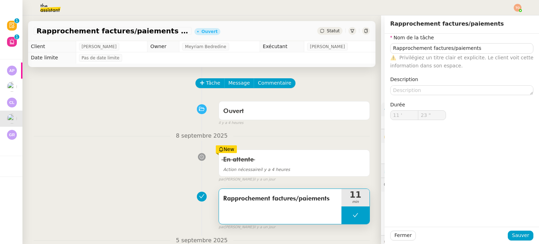
click at [431, 56] on span "Privilégiez un titre clair et explicite. Le client voit cette information dans …" at bounding box center [461, 62] width 143 height 14
click at [436, 47] on input "Rapprochement factures/paiements" at bounding box center [461, 48] width 143 height 10
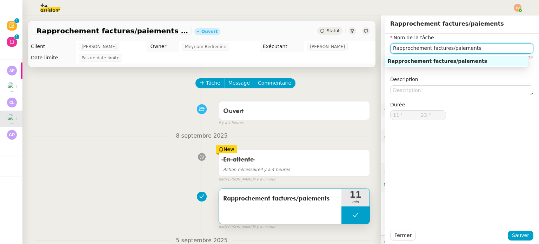
click at [436, 47] on input "Rapprochement factures/paiements" at bounding box center [461, 48] width 143 height 10
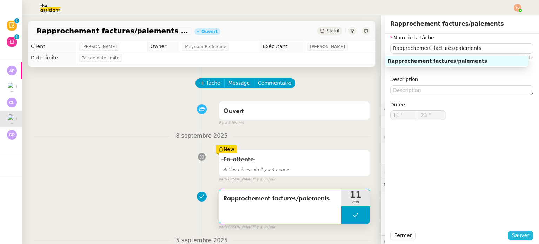
click at [521, 234] on span "Sauver" at bounding box center [520, 235] width 17 height 8
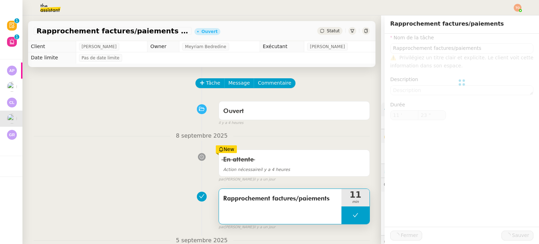
type input "Rapprochement factures/paiements"
type input "11 '"
type input "23 ""
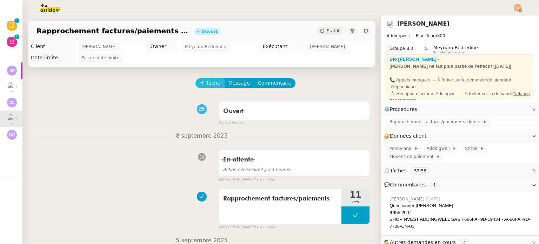
click at [208, 85] on span "Tâche" at bounding box center [213, 83] width 14 height 8
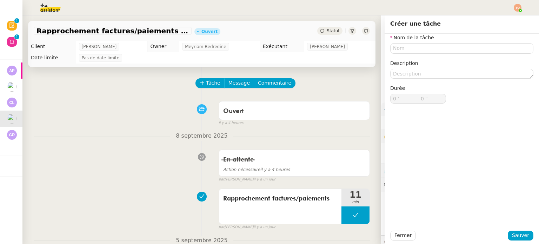
click at [414, 53] on div "Nom de la tâche Description Durée 0 ' 0 "" at bounding box center [461, 74] width 143 height 81
click at [416, 49] on input "text" at bounding box center [461, 48] width 143 height 10
paste input "Rapprochement factures/paiements"
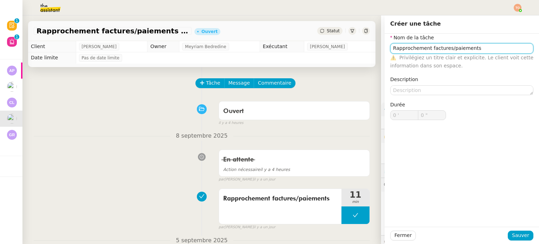
type input "Rapprochement factures/paiements"
click at [510, 230] on div "Fermer Sauver" at bounding box center [462, 235] width 154 height 17
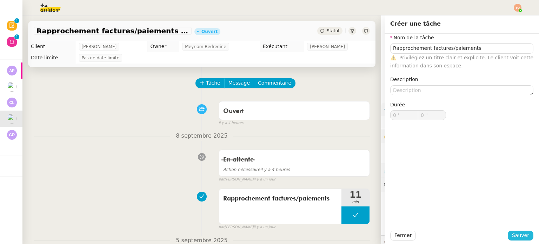
click at [512, 234] on span "Sauver" at bounding box center [520, 235] width 17 height 8
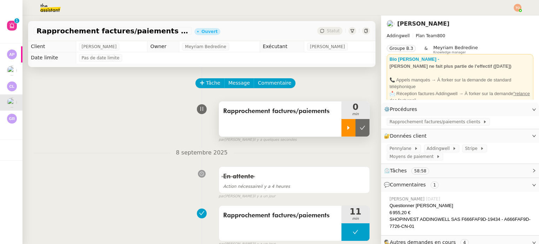
click at [347, 127] on icon at bounding box center [348, 128] width 2 height 4
click at [411, 150] on span at bounding box center [412, 148] width 3 height 5
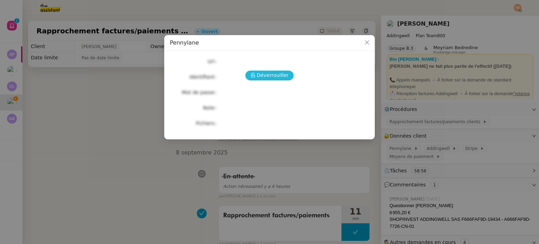
click at [277, 76] on span "Déverrouiller" at bounding box center [273, 75] width 32 height 8
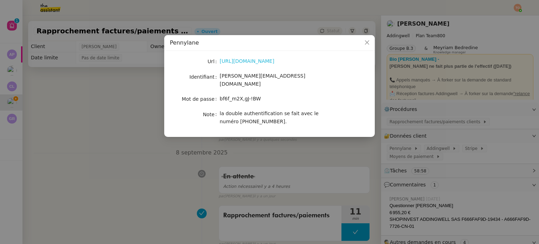
click at [265, 63] on link "https://app.pennylane.com/users/invitation/accept?invitation_token=Q4Cbsys_cJ2s…" at bounding box center [247, 61] width 55 height 6
click at [256, 96] on span "bf6f_m2X,gJ-!BW" at bounding box center [240, 99] width 41 height 6
copy span "bf6f_m2X,gJ-!BW"
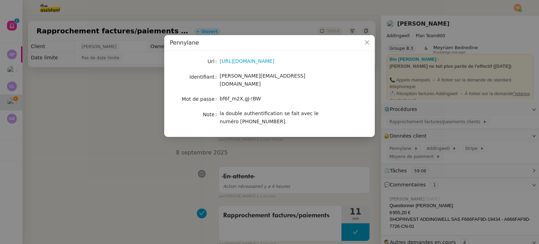
click at [356, 145] on nz-modal-container "Pennylane Url https://app.pennylane.com/users/invitation/accept?invitation_toke…" at bounding box center [269, 122] width 539 height 244
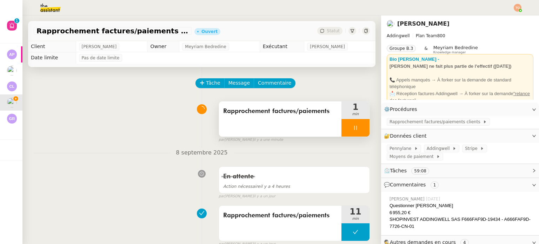
click at [354, 127] on icon at bounding box center [355, 128] width 2 height 4
click at [360, 130] on icon at bounding box center [362, 128] width 5 height 4
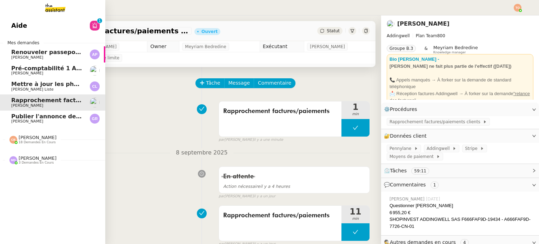
click at [29, 161] on span "3 demandes en cours" at bounding box center [36, 163] width 35 height 4
click at [46, 141] on span "18 demandes en cours" at bounding box center [37, 142] width 37 height 4
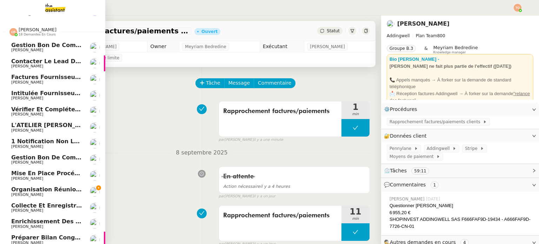
scroll to position [175, 0]
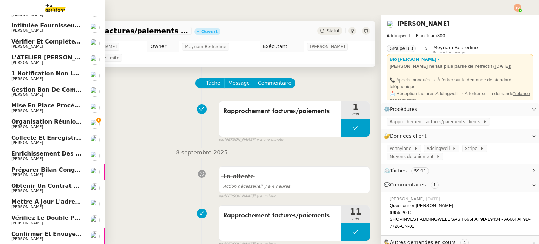
click at [62, 132] on link "Collecte et enregistrement des relevés bancaires et relevés de cartes bancaires…" at bounding box center [52, 140] width 105 height 16
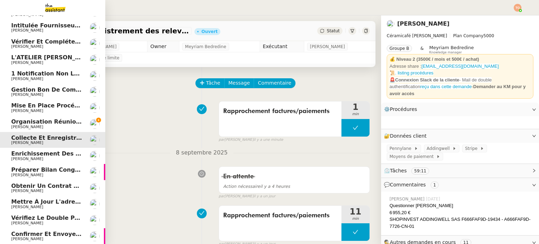
click at [65, 126] on span "[PERSON_NAME]" at bounding box center [46, 127] width 71 height 4
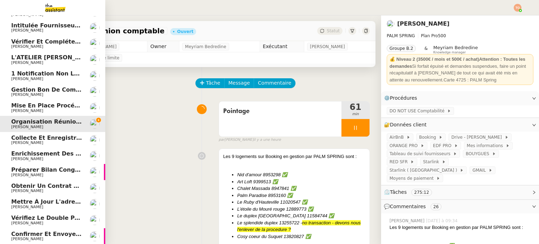
click at [48, 172] on span "Préparer bilan congés équipe" at bounding box center [58, 169] width 94 height 7
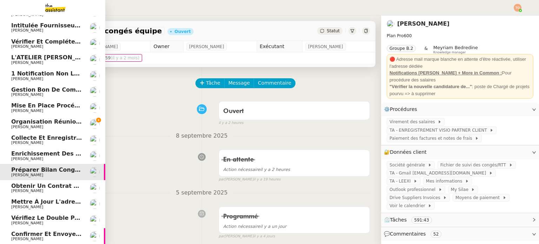
scroll to position [91, 0]
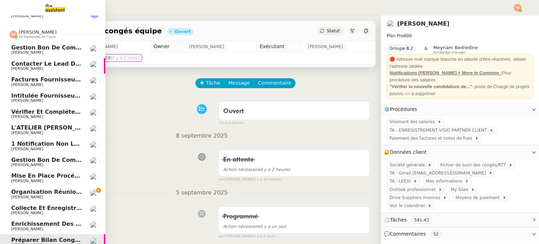
click at [49, 70] on span "[PERSON_NAME]" at bounding box center [46, 69] width 71 height 4
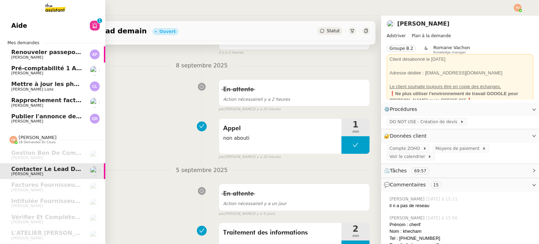
click at [72, 125] on link "Publier l'annonce de recrutement [PERSON_NAME]" at bounding box center [52, 119] width 105 height 16
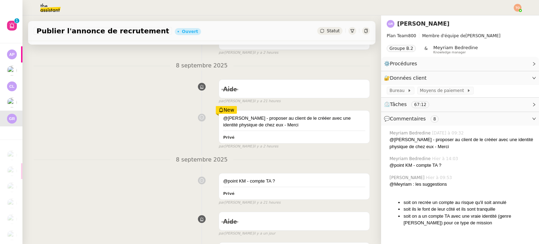
click at [412, 166] on div "@point KM - compte TA ?" at bounding box center [462, 165] width 144 height 7
click at [419, 166] on div "@point KM - compte TA ?" at bounding box center [462, 165] width 144 height 7
click at [314, 158] on nz-divider "8 septembre 2025" at bounding box center [202, 159] width 336 height 9
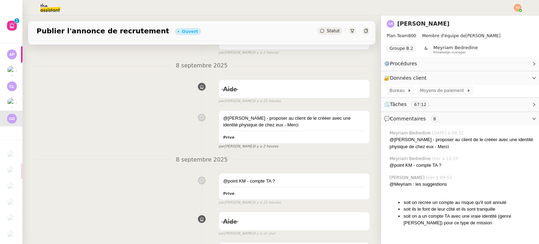
click at [254, 148] on span "il y a 2 heures" at bounding box center [266, 147] width 25 height 6
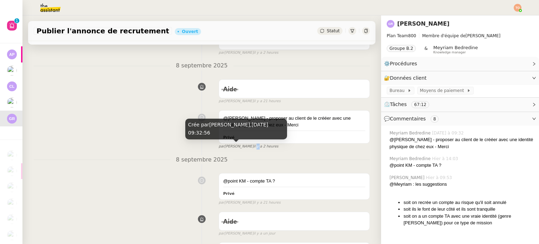
click at [254, 148] on span "il y a 2 heures" at bounding box center [266, 147] width 25 height 6
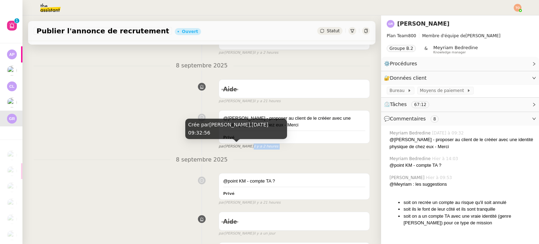
click at [254, 148] on span "il y a 2 heures" at bounding box center [266, 147] width 25 height 6
click at [254, 147] on span "il y a 2 heures" at bounding box center [266, 147] width 25 height 6
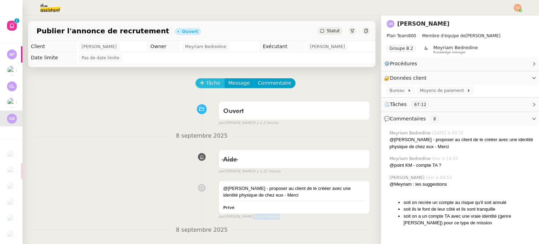
click at [204, 88] on button "Tâche" at bounding box center [210, 83] width 29 height 10
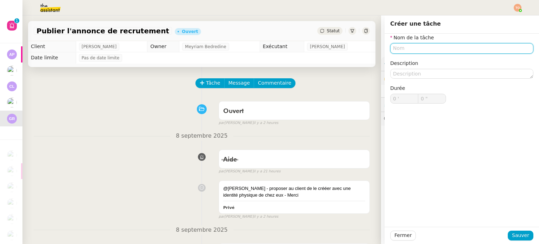
click at [409, 49] on input "text" at bounding box center [461, 48] width 143 height 10
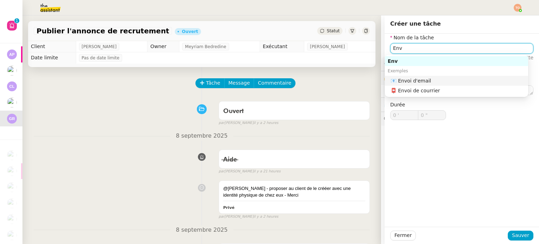
click at [426, 79] on div "📧 Envoi d'email" at bounding box center [458, 81] width 135 height 6
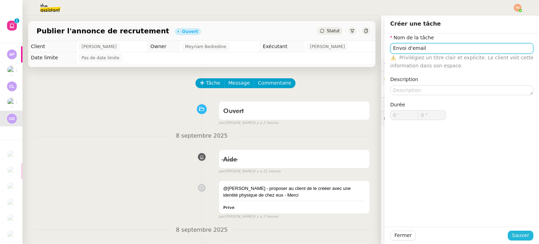
type input "Envoi d'email"
click at [518, 238] on span "Sauver" at bounding box center [520, 235] width 17 height 8
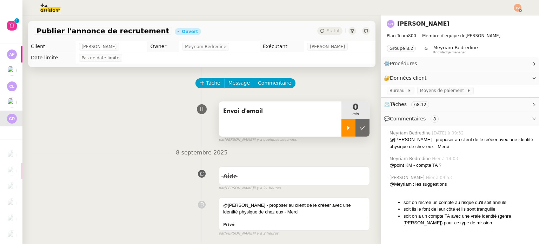
click at [342, 124] on div at bounding box center [349, 128] width 14 height 18
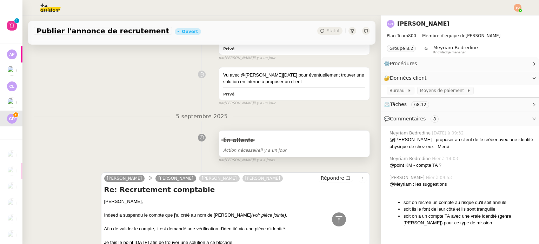
scroll to position [421, 0]
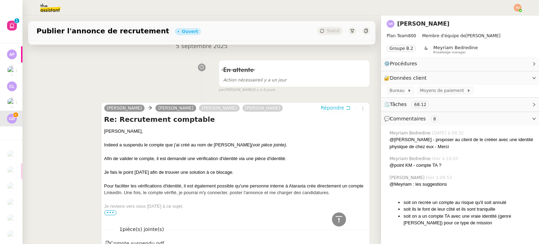
click at [318, 109] on button "Répondre" at bounding box center [335, 108] width 35 height 8
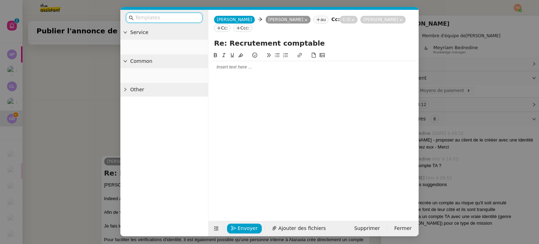
scroll to position [475, 0]
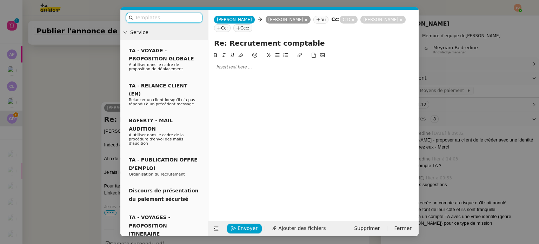
click at [248, 64] on div at bounding box center [313, 67] width 205 height 12
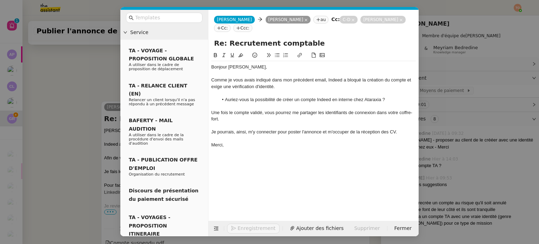
scroll to position [566, 0]
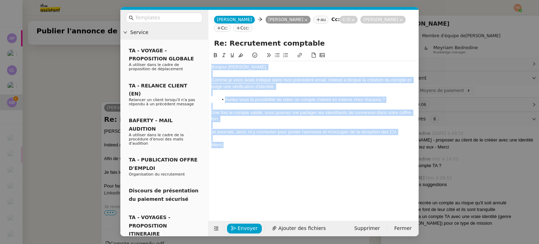
drag, startPoint x: 241, startPoint y: 127, endPoint x: 211, endPoint y: 70, distance: 64.5
click at [211, 70] on nz-spin "Bonjour [PERSON_NAME], Comme je vous avais indiqué dans mon précédent email, In…" at bounding box center [313, 131] width 210 height 161
copy div "Bonjour [PERSON_NAME], Comme je vous avais indiqué dans mon précédent email, In…"
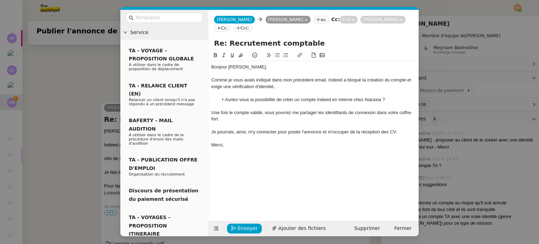
drag, startPoint x: 108, startPoint y: 86, endPoint x: 117, endPoint y: 88, distance: 9.0
click at [108, 85] on nz-modal-container "Service TA - VOYAGE - PROPOSITION GLOBALE A utiliser dans le cadre de propositi…" at bounding box center [269, 122] width 539 height 244
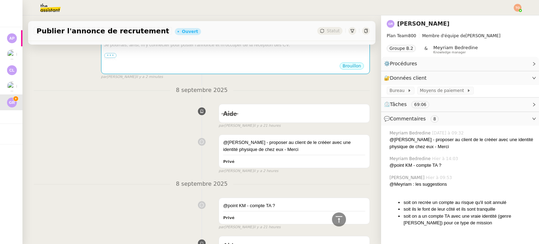
scroll to position [0, 0]
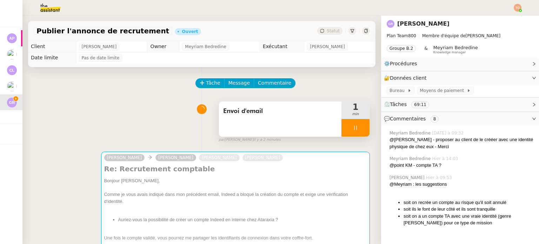
click at [352, 125] on div at bounding box center [356, 128] width 28 height 18
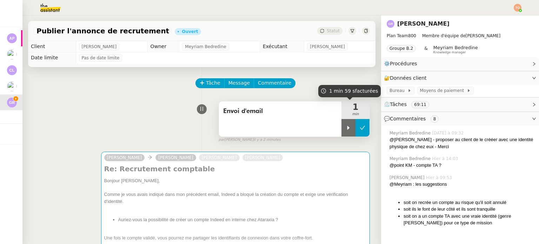
click at [360, 127] on icon at bounding box center [363, 128] width 6 height 6
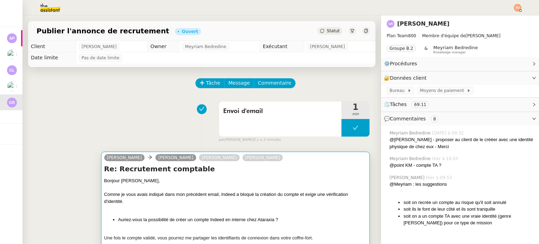
click at [257, 196] on div "Comme je vous avais indiqué dans mon précédent email, Indeed a bloqué la créati…" at bounding box center [235, 198] width 263 height 14
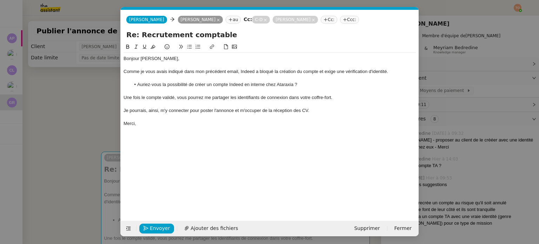
scroll to position [0, 15]
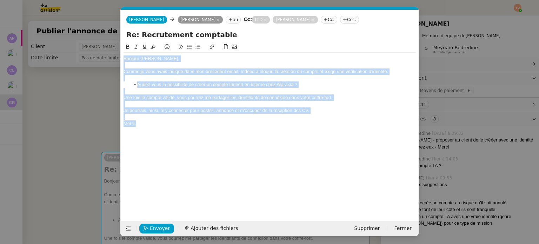
drag, startPoint x: 140, startPoint y: 102, endPoint x: 124, endPoint y: 57, distance: 48.4
click at [124, 57] on div "Bonjour [PERSON_NAME], Comme je vous avais indiqué dans mon précédent email, In…" at bounding box center [270, 91] width 292 height 77
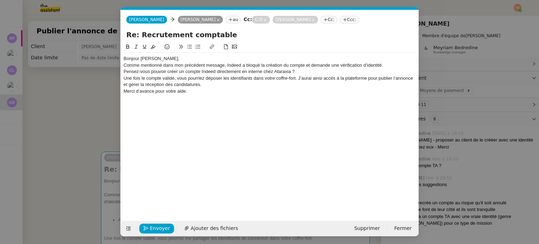
click at [170, 59] on div "Bonjour [PERSON_NAME]," at bounding box center [270, 58] width 292 height 6
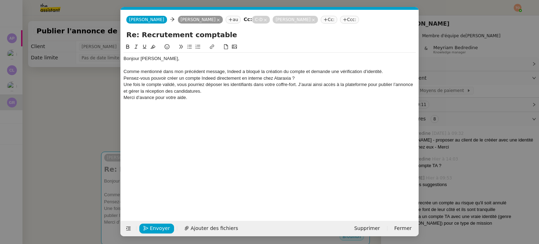
click at [219, 71] on div "Comme mentionné dans mon précédent message, Indeed a bloqué la création du comp…" at bounding box center [270, 71] width 292 height 6
click at [219, 70] on div "Comme mentionné dans mon précédent message, Indeed a bloqué la création du comp…" at bounding box center [270, 71] width 292 height 6
click at [399, 73] on div "Comme mentionné dans mon précédent email, Indeed a bloqué la création du compte…" at bounding box center [270, 71] width 292 height 6
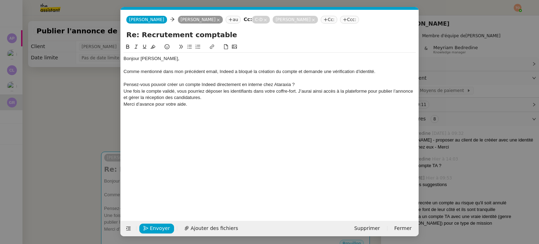
click at [124, 82] on div "Pensez-vous pouvoir créer un compte Indeed directement en interne chez Ataraxia…" at bounding box center [270, 84] width 292 height 6
click at [318, 84] on li "Pensez-vous pouvoir créer un compte Indeed directement en interne chez Ataraxia…" at bounding box center [274, 84] width 286 height 6
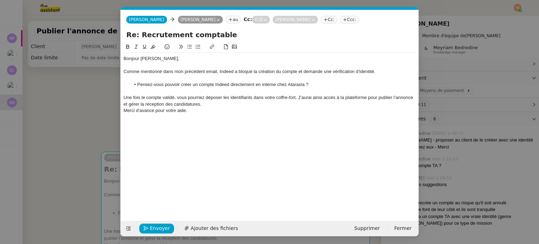
click at [125, 97] on div "Une fois le compte validé, vous pourriez déposer les identifiants dans votre co…" at bounding box center [270, 100] width 292 height 13
click at [241, 103] on div "Une fois le compte validé, vous pourriez déposer les identifiants dans votre co…" at bounding box center [270, 100] width 292 height 13
drag, startPoint x: 195, startPoint y: 116, endPoint x: 136, endPoint y: 117, distance: 59.0
click at [136, 117] on div "Merci d’avance pour votre aide." at bounding box center [270, 117] width 292 height 6
drag, startPoint x: 97, startPoint y: 101, endPoint x: 207, endPoint y: 121, distance: 111.4
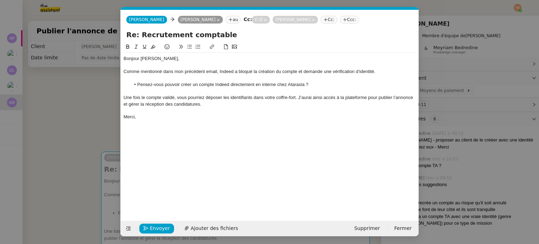
click at [97, 101] on nz-modal-container "Service TA - VOYAGE - PROPOSITION GLOBALE A utiliser dans le cadre de propositi…" at bounding box center [269, 122] width 539 height 244
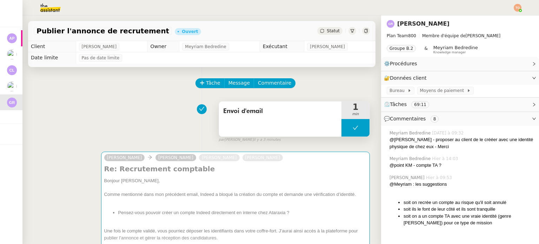
click at [342, 125] on button at bounding box center [356, 128] width 28 height 18
click at [346, 126] on icon at bounding box center [349, 128] width 6 height 6
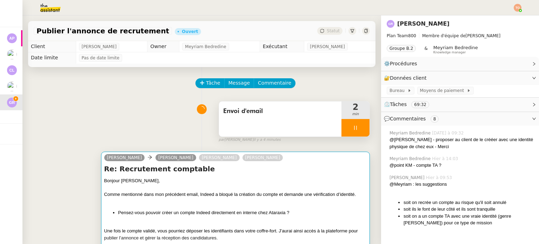
click at [304, 189] on div at bounding box center [235, 187] width 263 height 7
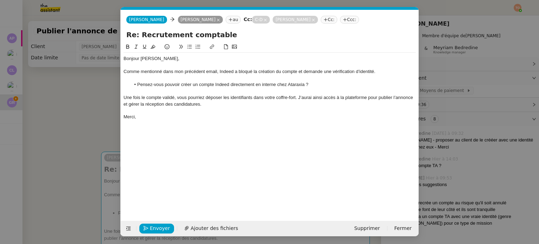
scroll to position [0, 15]
drag, startPoint x: 296, startPoint y: 97, endPoint x: 254, endPoint y: 97, distance: 41.1
click at [254, 97] on div "Une fois le compte validé, vous pourriez déposer les identifiants dans votre co…" at bounding box center [270, 100] width 292 height 13
click at [210, 47] on icon at bounding box center [212, 46] width 5 height 5
paste input "[URL][DOMAIN_NAME]"
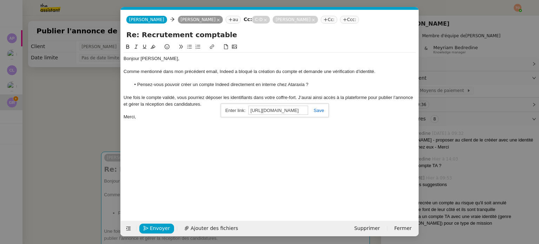
scroll to position [0, 78]
type input "[URL][DOMAIN_NAME]"
click at [322, 112] on link at bounding box center [316, 110] width 16 height 5
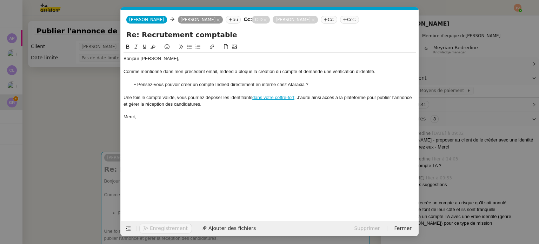
click at [128, 48] on icon at bounding box center [127, 46] width 5 height 5
click at [158, 224] on span "Confirmer l'envoi" at bounding box center [171, 228] width 42 height 8
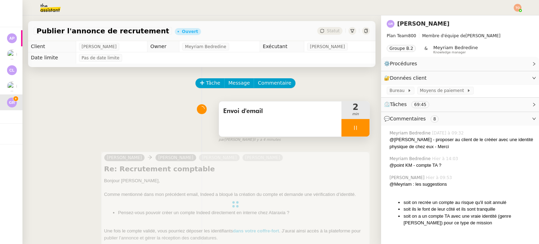
click at [350, 124] on div at bounding box center [356, 128] width 28 height 18
click at [356, 124] on button at bounding box center [363, 128] width 14 height 18
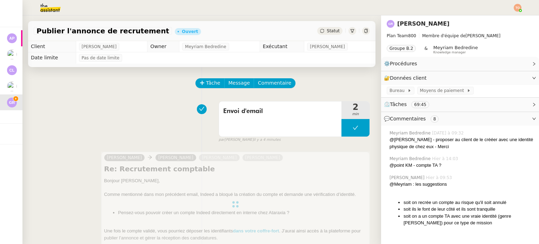
click at [327, 29] on span "Statut" at bounding box center [333, 30] width 13 height 5
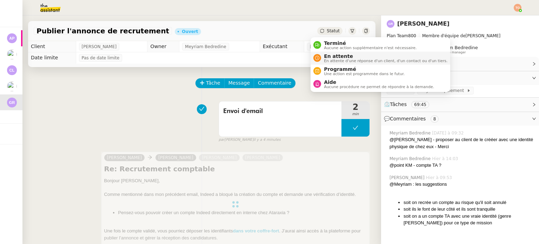
click at [340, 58] on span "En attente" at bounding box center [386, 56] width 124 height 6
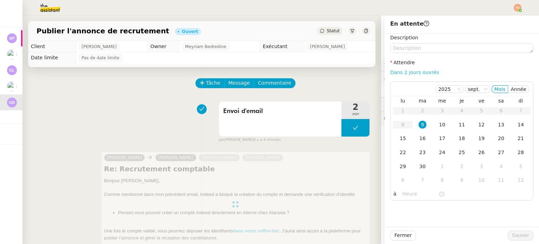
click at [394, 75] on link "Dans 2 jours ouvrés" at bounding box center [414, 72] width 49 height 6
type input "07:00"
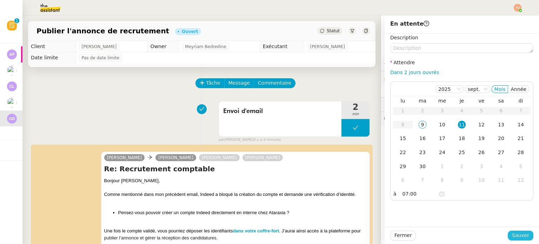
click at [513, 236] on span "Sauver" at bounding box center [520, 235] width 17 height 8
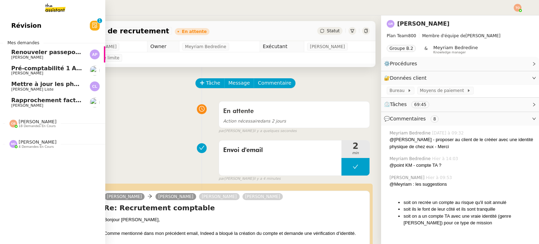
click at [42, 140] on span "[PERSON_NAME]" at bounding box center [38, 141] width 38 height 5
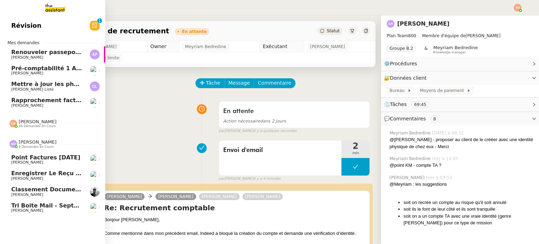
click at [51, 206] on span "Tri boite mail - septembre 2025" at bounding box center [61, 205] width 100 height 7
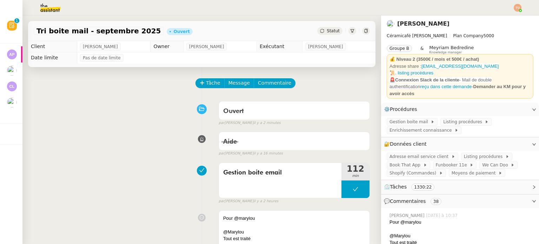
click at [515, 7] on img at bounding box center [518, 8] width 8 height 8
click at [504, 17] on li "Suivi" at bounding box center [499, 20] width 46 height 10
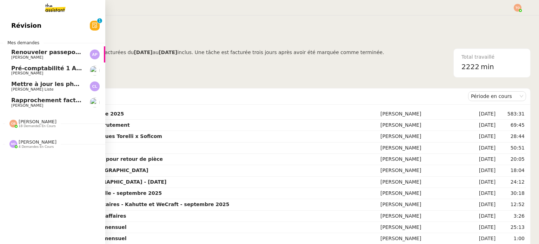
click at [15, 28] on span "Révision" at bounding box center [26, 25] width 30 height 11
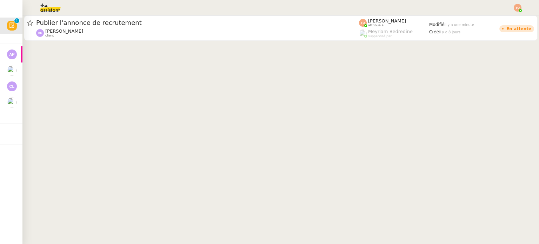
drag, startPoint x: 304, startPoint y: 175, endPoint x: 301, endPoint y: 150, distance: 25.4
click at [304, 175] on cdk-virtual-scroll-viewport "Publier l'annonce de recrutement [PERSON_NAME] client [PERSON_NAME] attribué à …" at bounding box center [280, 129] width 517 height 228
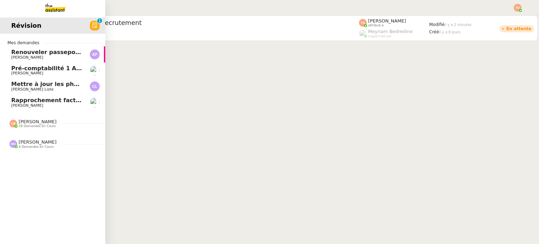
click at [13, 104] on span "[PERSON_NAME]" at bounding box center [27, 105] width 32 height 5
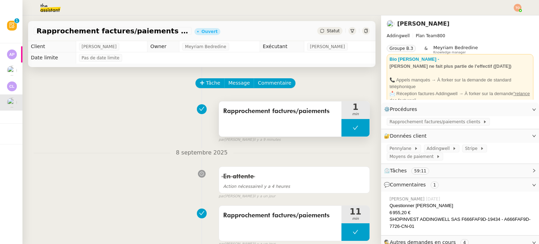
click at [342, 125] on button at bounding box center [356, 128] width 28 height 18
click at [346, 127] on icon at bounding box center [349, 128] width 6 height 6
click at [420, 119] on span "Rapprochement factures/paiements clients" at bounding box center [436, 121] width 93 height 7
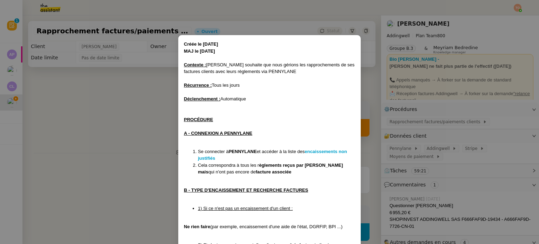
click at [316, 148] on li "Se connecter à PENNYLANE et accéder à la liste des encaissements non justifiés" at bounding box center [276, 155] width 157 height 14
click at [317, 150] on strong "encaissements non justifiés" at bounding box center [272, 155] width 149 height 12
click at [161, 125] on nz-modal-container "Créée le [DATE] MAJ le [DATE] Contexte : [PERSON_NAME] souhaite que nous gérion…" at bounding box center [269, 122] width 539 height 244
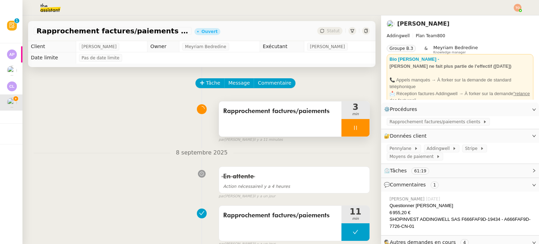
click at [360, 130] on div at bounding box center [356, 128] width 28 height 18
drag, startPoint x: 360, startPoint y: 130, endPoint x: 340, endPoint y: 64, distance: 69.1
click at [360, 130] on button at bounding box center [363, 128] width 14 height 18
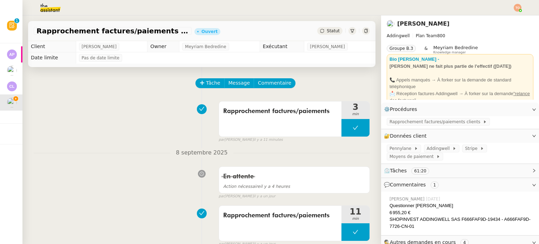
click at [333, 32] on span "Statut" at bounding box center [333, 30] width 13 height 5
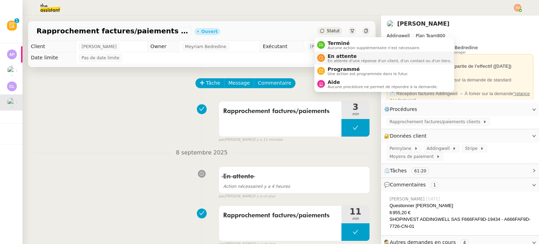
click at [342, 57] on span "En attente" at bounding box center [390, 56] width 124 height 6
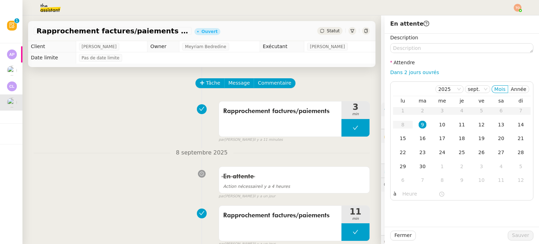
drag, startPoint x: 406, startPoint y: 71, endPoint x: 414, endPoint y: 78, distance: 11.0
click at [406, 71] on link "Dans 2 jours ouvrés" at bounding box center [414, 72] width 49 height 6
type input "07:00"
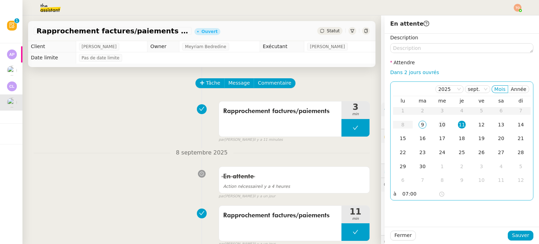
click at [438, 122] on div "10" at bounding box center [442, 125] width 8 height 8
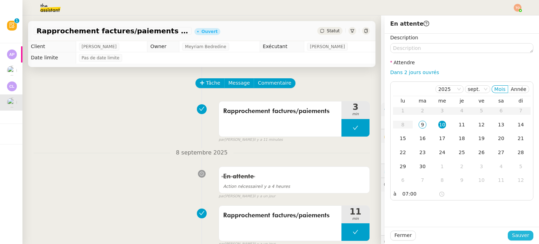
click at [522, 237] on span "Sauver" at bounding box center [520, 235] width 17 height 8
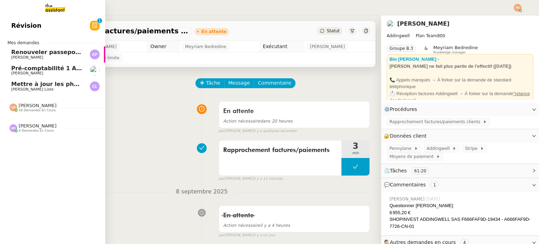
click at [24, 72] on span "[PERSON_NAME]" at bounding box center [27, 73] width 32 height 5
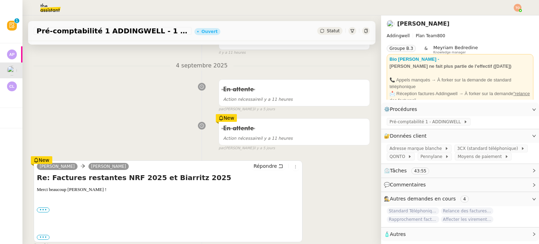
scroll to position [175, 0]
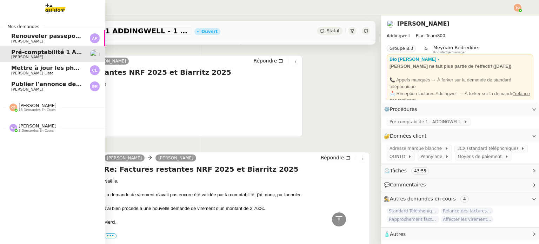
click at [16, 85] on span "Publier l'annonce de recrutement" at bounding box center [64, 84] width 106 height 7
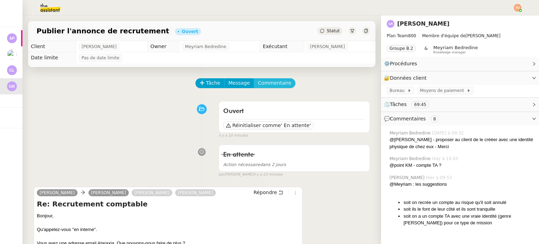
click at [270, 81] on span "Commentaire" at bounding box center [274, 83] width 33 height 8
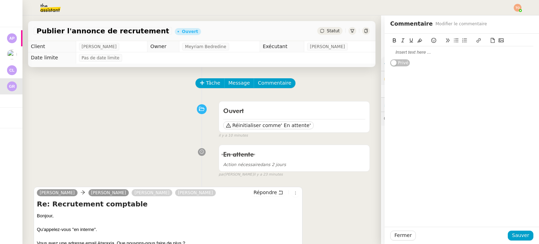
click at [394, 52] on div at bounding box center [461, 52] width 143 height 6
click at [397, 59] on div "Puis-je expliquer que [PERSON_NAME] est un "avatar" et que par conséquent l'ide…" at bounding box center [461, 55] width 143 height 13
click at [478, 60] on div "Puis-je expliquer que [PERSON_NAME] est un "avatar" et que par conséquent l'ide…" at bounding box center [461, 55] width 143 height 13
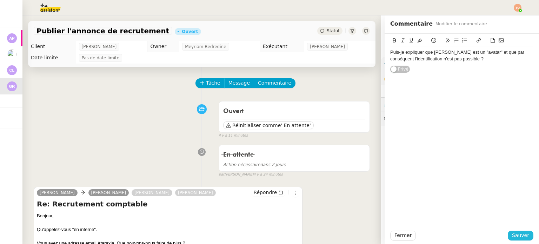
drag, startPoint x: 513, startPoint y: 234, endPoint x: 493, endPoint y: 207, distance: 33.6
click at [513, 234] on span "Sauver" at bounding box center [520, 235] width 17 height 8
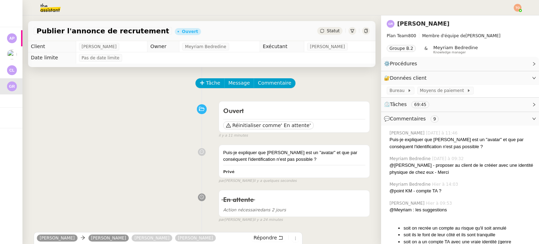
click at [319, 29] on div "Statut" at bounding box center [329, 31] width 25 height 8
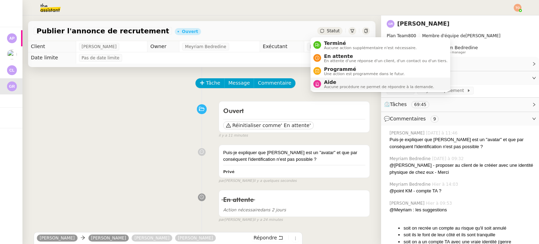
click at [345, 85] on span "Aucune procédure ne permet de répondre à la demande." at bounding box center [379, 87] width 110 height 4
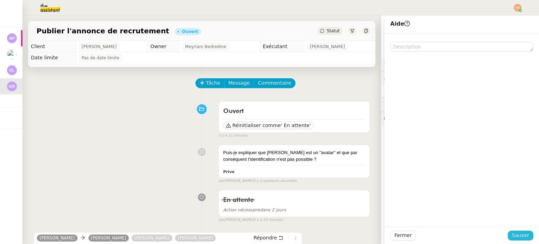
drag, startPoint x: 506, startPoint y: 234, endPoint x: 510, endPoint y: 233, distance: 4.2
click at [508, 233] on button "Sauver" at bounding box center [521, 236] width 26 height 10
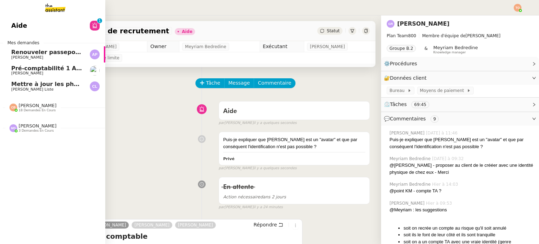
click at [48, 70] on span "Pré-comptabilité 1 ADDINGWELL - 1 septembre 2025" at bounding box center [94, 68] width 167 height 7
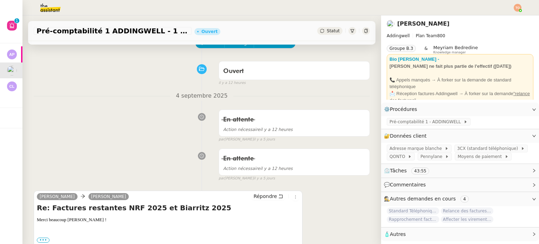
scroll to position [70, 0]
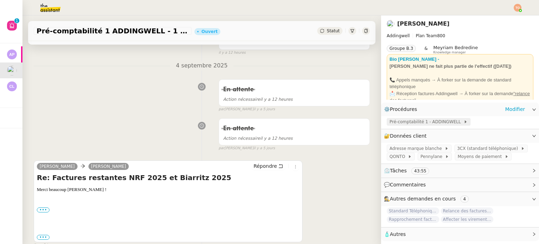
click at [407, 119] on span "Pré-comptabilité 1 - ADDINGWELL" at bounding box center [427, 121] width 74 height 7
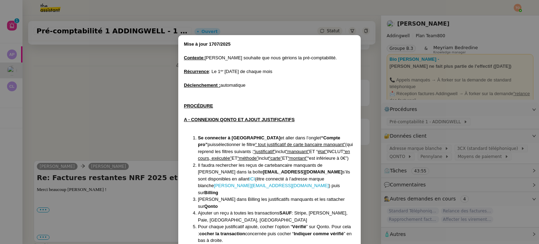
drag, startPoint x: 161, startPoint y: 117, endPoint x: 164, endPoint y: 113, distance: 3.8
click at [161, 116] on nz-modal-container "Mise à jour 1707/2025 Contexte : [PERSON_NAME] souhaite que nous gérions la pré…" at bounding box center [269, 122] width 539 height 244
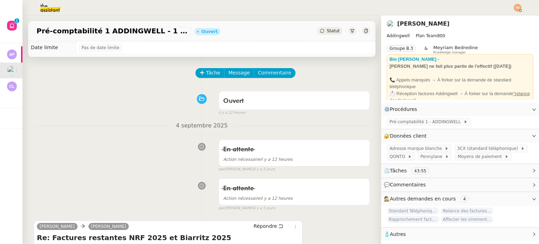
scroll to position [0, 0]
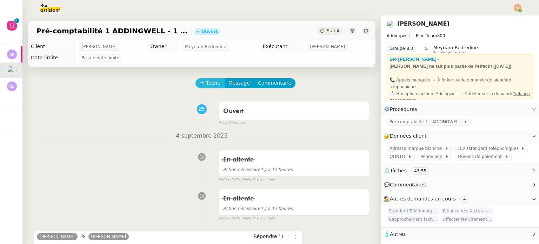
click at [206, 84] on span "Tâche" at bounding box center [213, 83] width 14 height 8
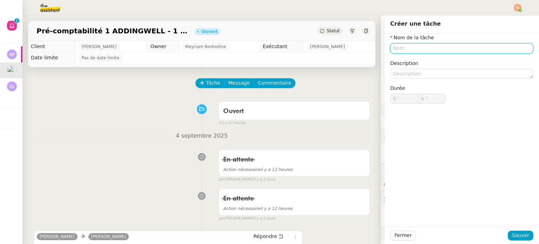
click at [424, 50] on input "text" at bounding box center [461, 48] width 143 height 10
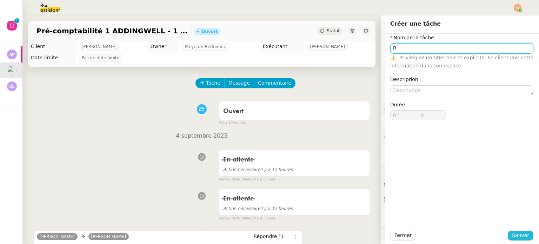
type input "R"
click at [512, 233] on span "Sauver" at bounding box center [520, 235] width 17 height 8
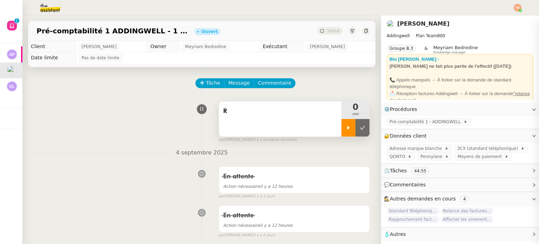
click at [343, 126] on div at bounding box center [349, 128] width 14 height 18
click at [442, 175] on span "⏲️ Tâches 44:55" at bounding box center [454, 171] width 141 height 8
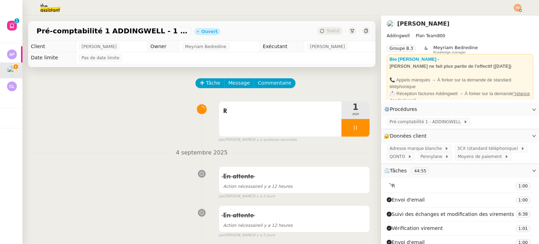
scroll to position [70, 0]
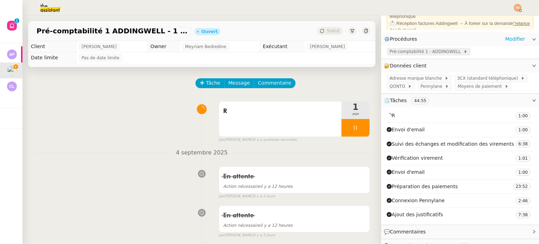
click at [411, 55] on span "Pré-comptabilité 1 - ADDINGWELL" at bounding box center [427, 51] width 74 height 7
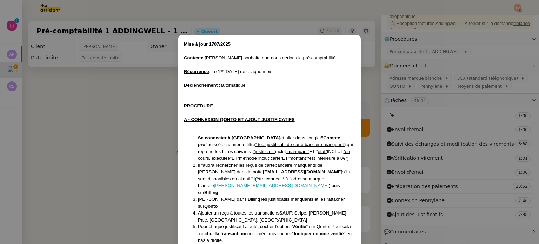
click at [105, 95] on nz-modal-container "Mise à jour 1707/2025 Contexte : [PERSON_NAME] souhaite que nous gérions la pré…" at bounding box center [269, 122] width 539 height 244
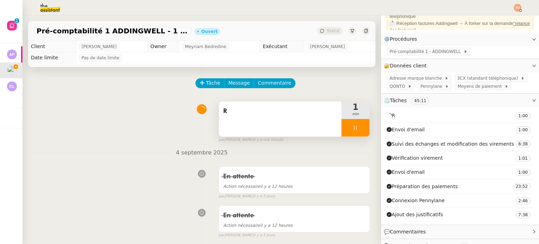
drag, startPoint x: 346, startPoint y: 128, endPoint x: 350, endPoint y: 128, distance: 3.5
click at [353, 128] on icon at bounding box center [356, 128] width 6 height 6
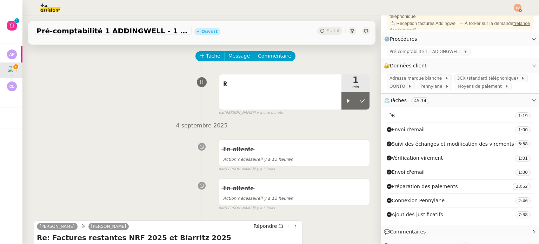
scroll to position [35, 0]
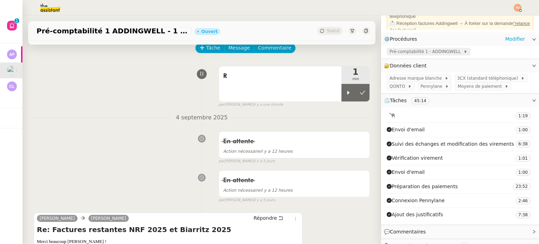
click at [410, 53] on span "Pré-comptabilité 1 - ADDINGWELL" at bounding box center [427, 51] width 74 height 7
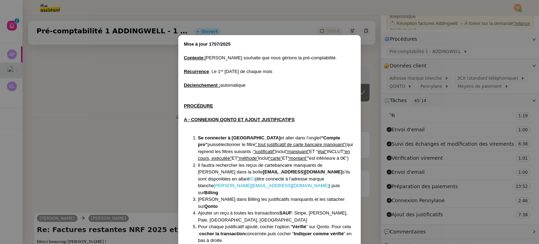
click at [127, 104] on nz-modal-container "Mise à jour 1707/2025 Contexte : [PERSON_NAME] souhaite que nous gérions la pré…" at bounding box center [269, 122] width 539 height 244
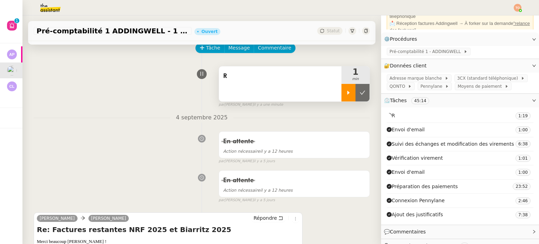
click at [344, 88] on div at bounding box center [349, 93] width 14 height 18
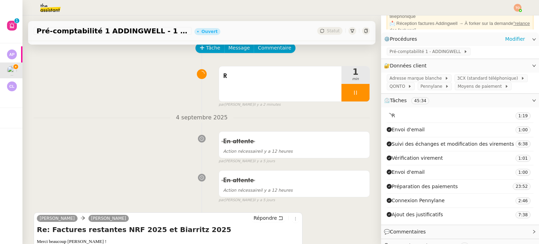
click at [418, 47] on div "Pré-comptabilité 1 - ADDINGWELL" at bounding box center [460, 52] width 158 height 12
click at [417, 51] on span "Pré-comptabilité 1 - ADDINGWELL" at bounding box center [427, 51] width 74 height 7
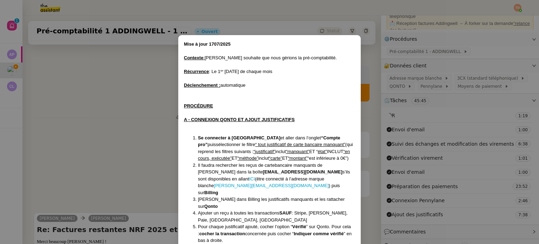
click at [396, 143] on nz-modal-container "Mise à jour 1707/2025 Contexte : [PERSON_NAME] souhaite que nous gérions la pré…" at bounding box center [269, 122] width 539 height 244
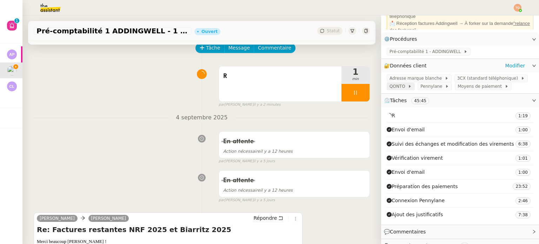
click at [395, 87] on span "QONTO" at bounding box center [399, 86] width 18 height 7
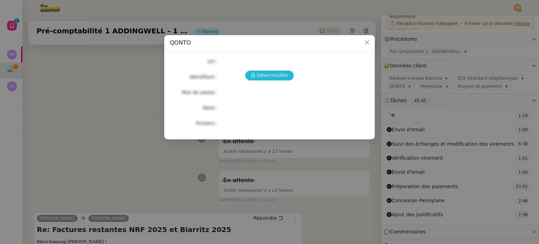
click at [261, 74] on span "Déverrouiller" at bounding box center [273, 75] width 32 height 8
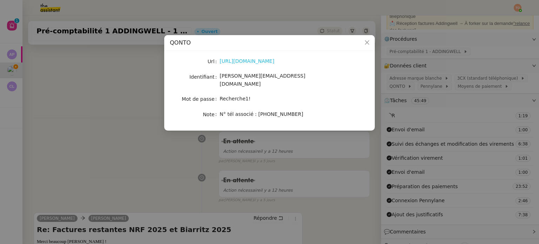
click at [261, 63] on link "[URL][DOMAIN_NAME]" at bounding box center [247, 61] width 55 height 6
click at [257, 76] on span "[PERSON_NAME][EMAIL_ADDRESS][DOMAIN_NAME]" at bounding box center [263, 80] width 86 height 14
copy span "[PERSON_NAME][EMAIL_ADDRESS][DOMAIN_NAME]"
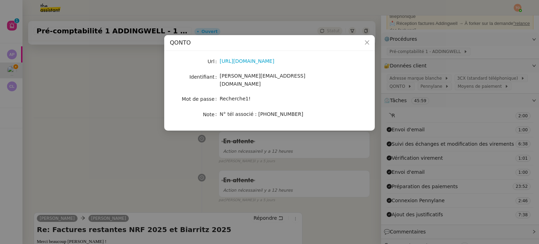
click at [240, 96] on span "Recherche1!" at bounding box center [235, 99] width 31 height 6
copy span "Recherche1!"
click at [419, 110] on nz-modal-container "QONTO Url [URL][DOMAIN_NAME] Identifiant [PERSON_NAME][EMAIL_ADDRESS][DOMAIN_NA…" at bounding box center [269, 122] width 539 height 244
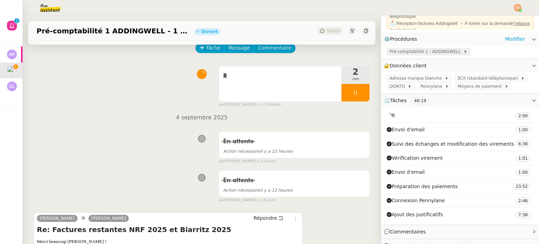
click at [416, 52] on span "Pré-comptabilité 1 - ADDINGWELL" at bounding box center [427, 51] width 74 height 7
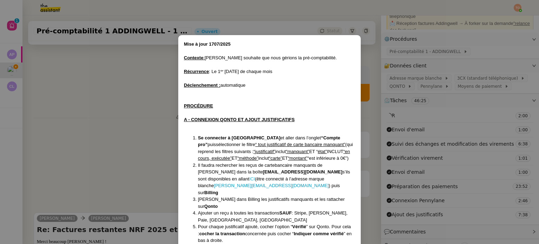
click at [255, 176] on link "ICI" at bounding box center [252, 178] width 6 height 5
drag, startPoint x: 418, startPoint y: 164, endPoint x: 427, endPoint y: 149, distance: 17.2
click at [418, 164] on nz-modal-container "Mise à jour 1707/2025 Contexte : [PERSON_NAME] souhaite que nous gérions la pré…" at bounding box center [269, 122] width 539 height 244
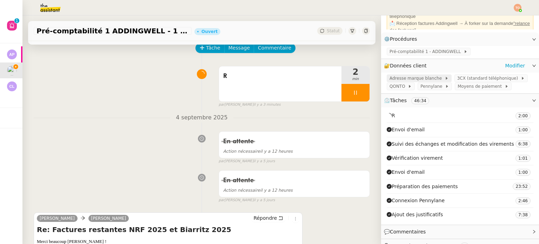
click at [422, 80] on span "Adresse marque blanche" at bounding box center [417, 78] width 55 height 7
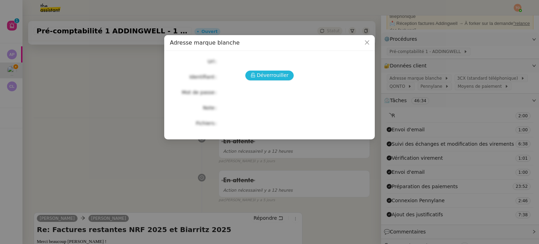
click at [280, 71] on button "Déverrouiller" at bounding box center [269, 76] width 49 height 10
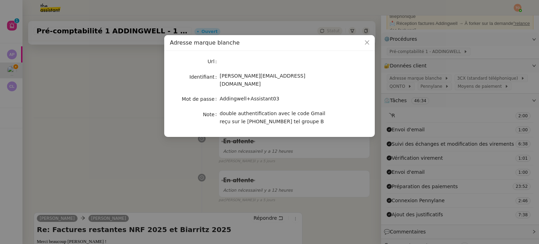
click at [264, 96] on span "Addingwell+Assistant03" at bounding box center [250, 99] width 60 height 6
copy span "Addingwell+Assistant03"
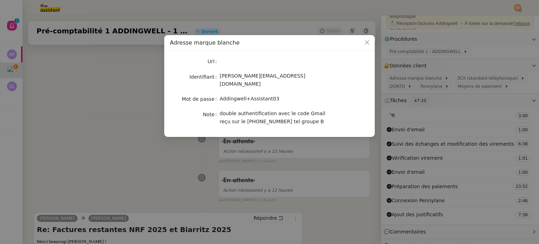
click at [265, 151] on nz-modal-container "Adresse marque blanche Url Identifiant [PERSON_NAME][EMAIL_ADDRESS][DOMAIN_NAME…" at bounding box center [269, 122] width 539 height 244
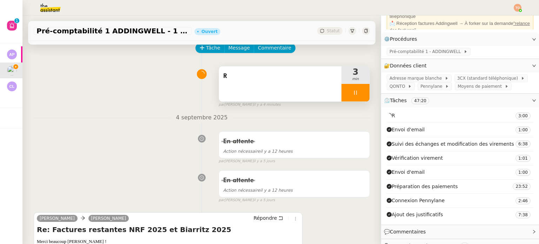
click at [350, 93] on div at bounding box center [356, 93] width 28 height 18
click at [346, 95] on icon at bounding box center [349, 93] width 6 height 6
click at [435, 55] on span "Pré-comptabilité 1 - ADDINGWELL" at bounding box center [427, 51] width 74 height 7
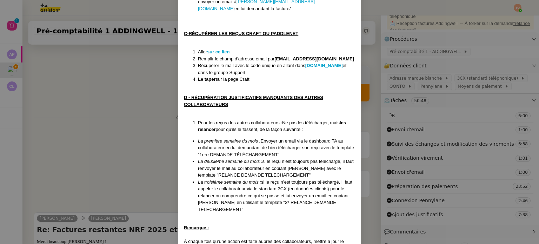
scroll to position [526, 0]
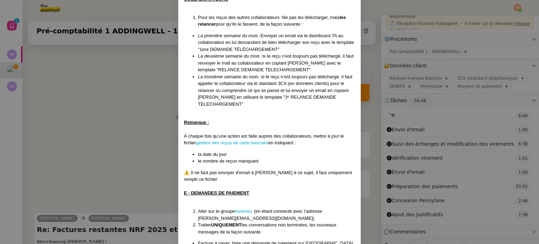
click at [147, 129] on nz-modal-container "Mise à jour 1707/2025 Contexte : [PERSON_NAME] souhaite que nous gérions la pré…" at bounding box center [269, 122] width 539 height 244
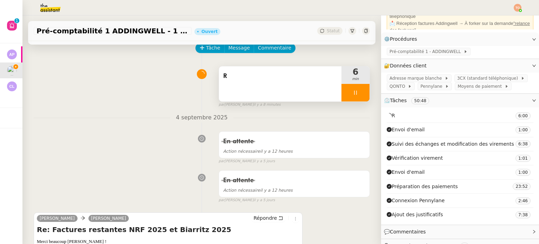
click at [295, 86] on div "R" at bounding box center [280, 83] width 122 height 35
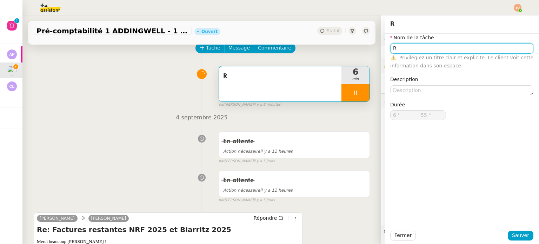
click at [403, 45] on input "R" at bounding box center [461, 48] width 143 height 10
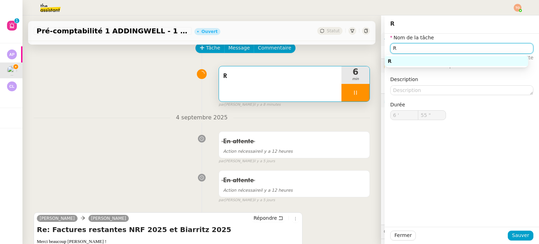
click at [403, 45] on input "R" at bounding box center [461, 48] width 143 height 10
type input "56 ""
type input "Ajout d"
type input "57 ""
type input "Ajout des"
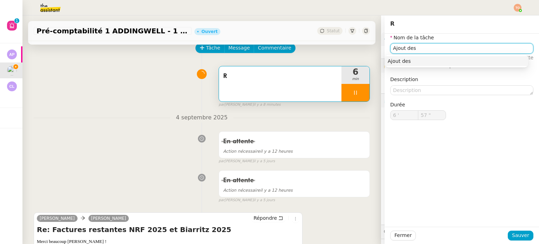
type input "58 ""
type input "Ajout des justi"
type input "59 ""
type input "Ajout des justificatif"
type input "7 '"
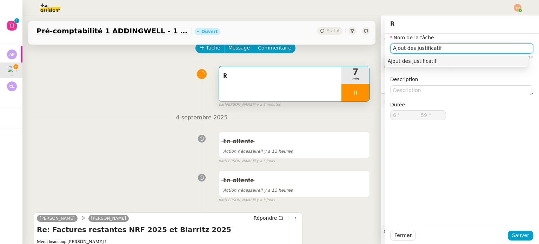
type input "0 ""
type input "Ajout des justificatifs"
type input "1 ""
type input "Ajout des justificatifs"
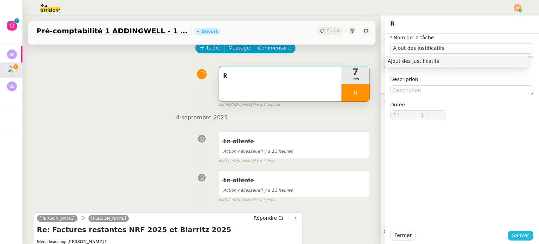
click at [522, 234] on span "Sauver" at bounding box center [520, 235] width 17 height 8
type input "2 ""
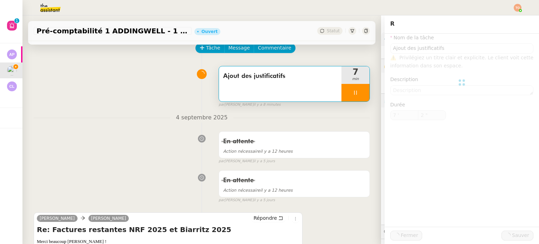
type input "Ajout des justificatifs"
type input "7 '"
type input "2 ""
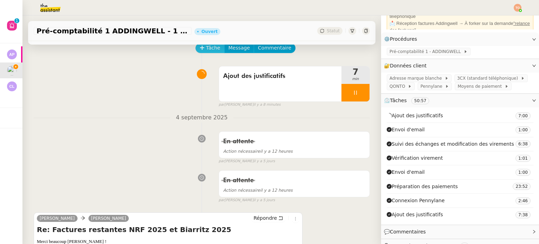
click at [206, 50] on span "Tâche" at bounding box center [213, 48] width 14 height 8
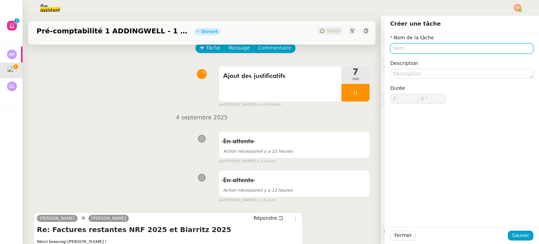
click at [459, 45] on input "text" at bounding box center [461, 48] width 143 height 10
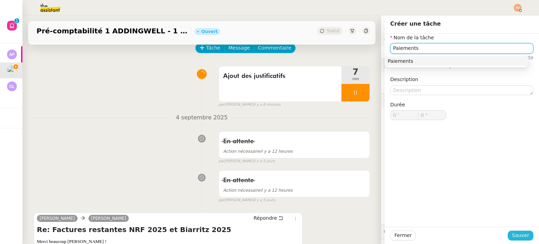
type input "Paiements"
click at [524, 238] on button "Sauver" at bounding box center [521, 236] width 26 height 10
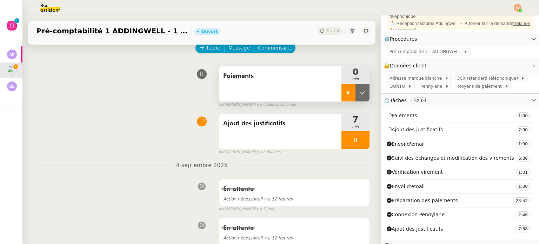
click at [346, 92] on icon at bounding box center [349, 93] width 6 height 6
click at [353, 140] on icon at bounding box center [356, 140] width 6 height 6
click at [360, 140] on icon at bounding box center [362, 140] width 5 height 4
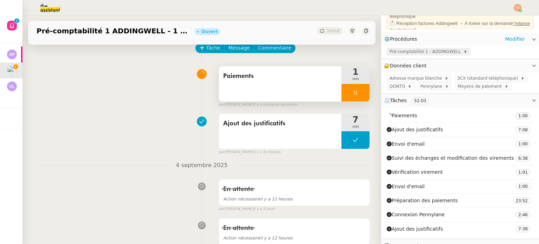
click at [419, 53] on span "Pré-comptabilité 1 - ADDINGWELL" at bounding box center [427, 51] width 74 height 7
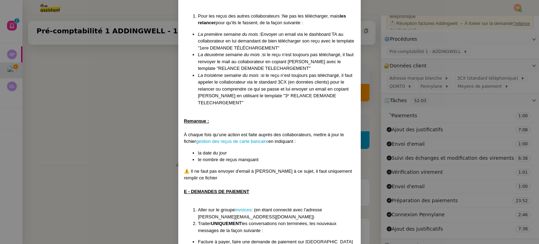
scroll to position [562, 0]
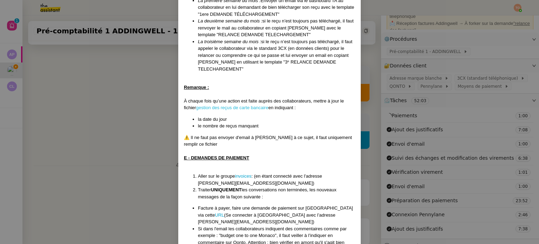
click at [264, 105] on link "gestion des reçus de carte bancaire" at bounding box center [232, 107] width 72 height 5
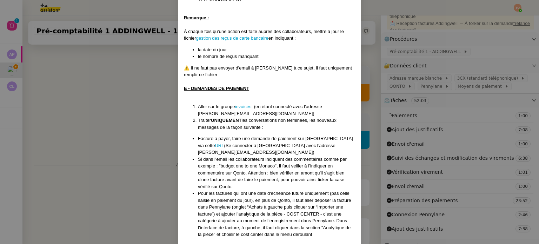
scroll to position [632, 0]
click at [242, 103] on link "invoices" at bounding box center [243, 105] width 16 height 5
drag, startPoint x: 137, startPoint y: 109, endPoint x: 205, endPoint y: 118, distance: 68.0
click at [137, 109] on nz-modal-container "Mise à jour 1707/2025 Contexte : [PERSON_NAME] souhaite que nous gérions la pré…" at bounding box center [269, 122] width 539 height 244
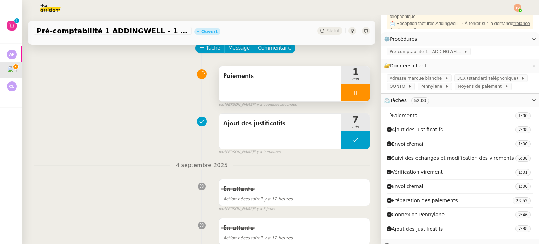
click at [353, 95] on icon at bounding box center [356, 93] width 6 height 6
click at [346, 91] on icon at bounding box center [349, 93] width 6 height 6
click at [353, 95] on div at bounding box center [356, 93] width 28 height 18
click at [342, 96] on div at bounding box center [349, 93] width 14 height 18
click at [422, 50] on span "Pré-comptabilité 1 - ADDINGWELL" at bounding box center [427, 51] width 74 height 7
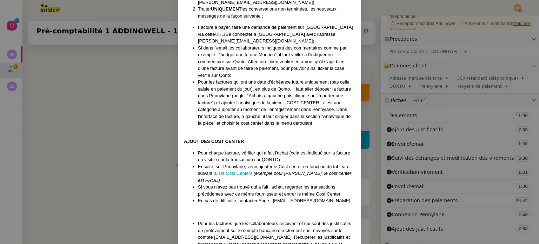
scroll to position [794, 0]
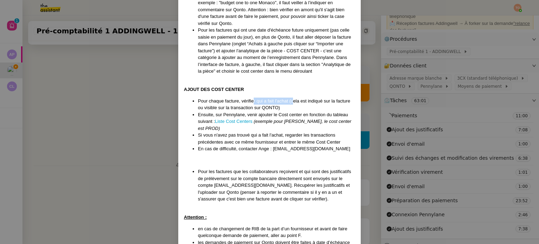
drag, startPoint x: 261, startPoint y: 75, endPoint x: 292, endPoint y: 75, distance: 30.5
click at [290, 98] on li "Pour chaque facture, vérifier qui a fait l'achat (cela est indiqué sur la factu…" at bounding box center [276, 105] width 157 height 14
click at [292, 98] on li "Pour chaque facture, vérifier qui a fait l'achat (cela est indiqué sur la factu…" at bounding box center [276, 105] width 157 height 14
click at [145, 130] on nz-modal-container "Mise à jour 1707/2025 Contexte : [PERSON_NAME] souhaite que nous gérions la pré…" at bounding box center [269, 122] width 539 height 244
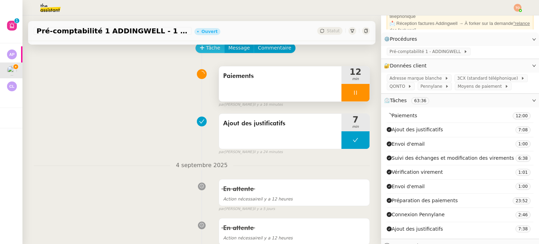
click at [211, 52] on span "Tâche" at bounding box center [213, 48] width 14 height 8
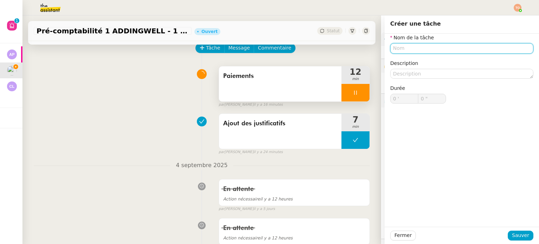
click at [425, 52] on input "text" at bounding box center [461, 48] width 143 height 10
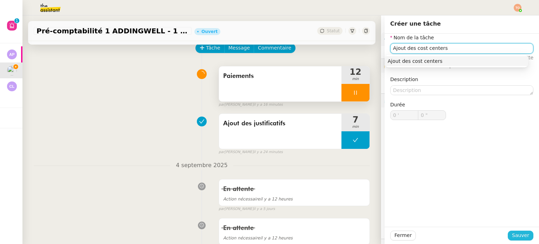
type input "Ajout des cost centers"
click at [521, 235] on span "Sauver" at bounding box center [520, 235] width 17 height 8
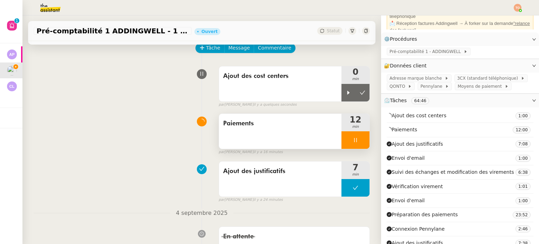
click at [355, 145] on div at bounding box center [356, 140] width 28 height 18
click at [360, 140] on icon at bounding box center [363, 140] width 6 height 6
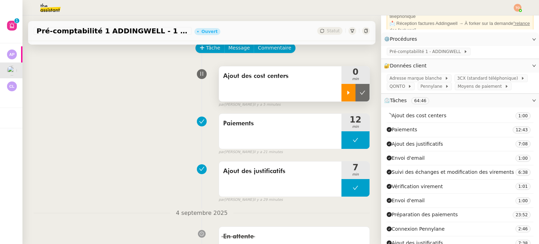
click at [346, 91] on icon at bounding box center [349, 93] width 6 height 6
click at [346, 90] on div at bounding box center [356, 93] width 28 height 18
click at [358, 97] on button at bounding box center [363, 93] width 14 height 18
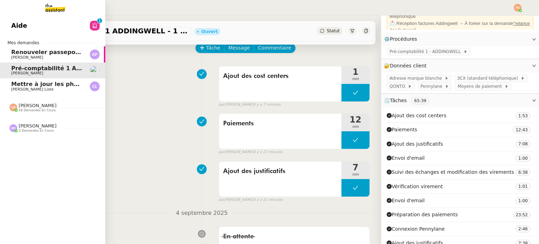
click at [61, 9] on img at bounding box center [49, 7] width 54 height 15
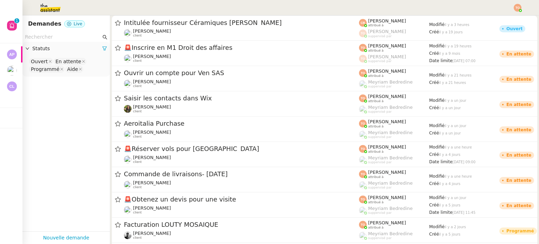
click at [76, 38] on input "text" at bounding box center [63, 37] width 76 height 8
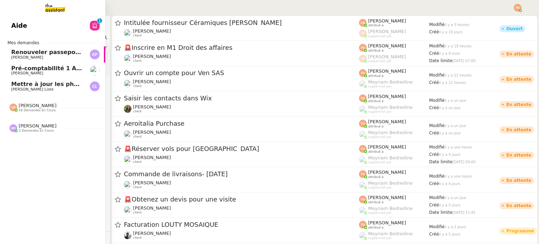
click at [16, 25] on span "Aide" at bounding box center [19, 25] width 16 height 11
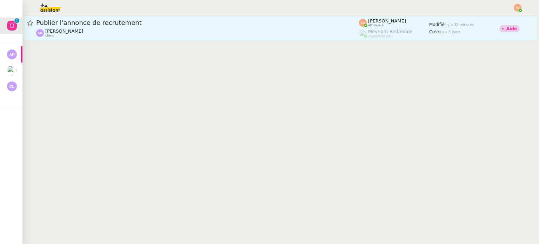
click at [219, 27] on div "Publier l'annonce de recrutement" at bounding box center [197, 23] width 323 height 8
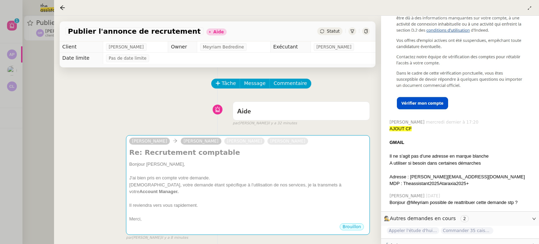
scroll to position [395, 0]
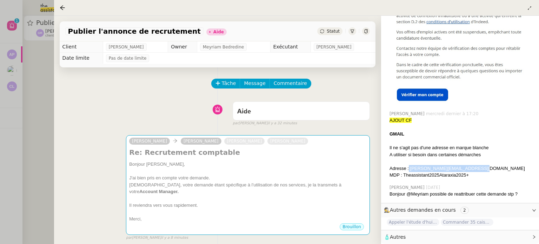
drag, startPoint x: 473, startPoint y: 163, endPoint x: 409, endPoint y: 165, distance: 64.6
click at [409, 165] on div "Adresse : [PERSON_NAME][EMAIL_ADDRESS][DOMAIN_NAME]" at bounding box center [462, 168] width 144 height 7
copy div "[PERSON_NAME][EMAIL_ADDRESS][DOMAIN_NAME]"
click at [27, 66] on div at bounding box center [269, 122] width 539 height 244
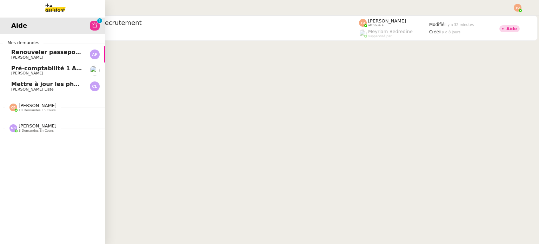
click at [17, 72] on span "[PERSON_NAME]" at bounding box center [27, 73] width 32 height 5
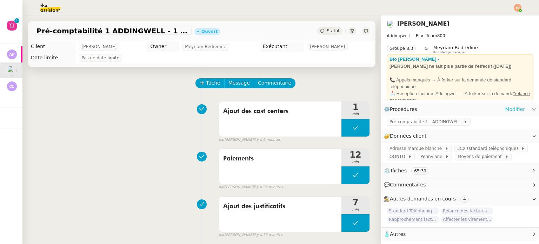
click at [506, 110] on link "Modifier" at bounding box center [515, 109] width 20 height 8
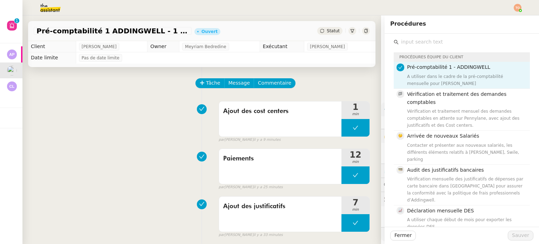
click at [320, 89] on div "Tâche Message Commentaire" at bounding box center [283, 86] width 174 height 17
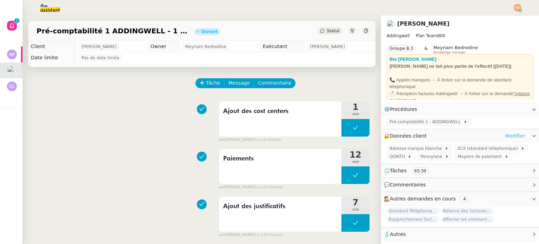
click at [513, 136] on link "Modifier" at bounding box center [515, 136] width 20 height 8
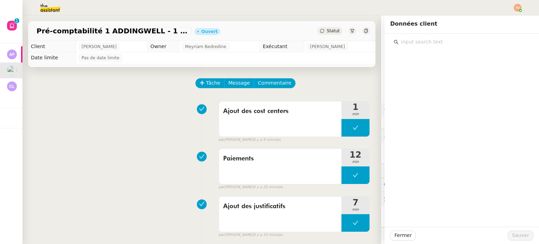
click at [399, 44] on input "text" at bounding box center [464, 41] width 131 height 9
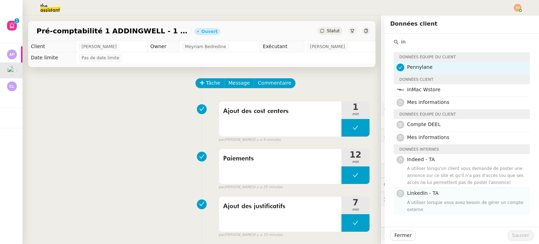
type input "in"
click at [65, 106] on div "Ajout des cost centers 1 min false par [PERSON_NAME]. il y a 10 minutes" at bounding box center [202, 120] width 336 height 45
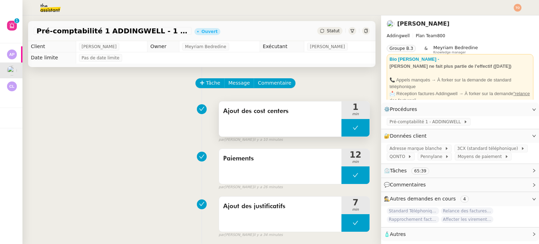
click at [344, 137] on button at bounding box center [356, 128] width 28 height 18
click at [360, 128] on icon at bounding box center [362, 128] width 5 height 4
drag, startPoint x: 385, startPoint y: 126, endPoint x: 388, endPoint y: 125, distance: 3.6
click at [385, 126] on div "Pré-comptabilité 1 - ADDINGWELL" at bounding box center [460, 122] width 158 height 12
click at [391, 122] on span "Pré-comptabilité 1 - ADDINGWELL" at bounding box center [427, 121] width 74 height 7
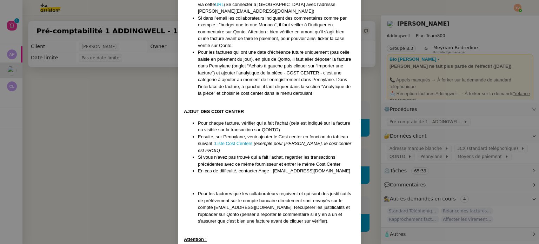
scroll to position [970, 0]
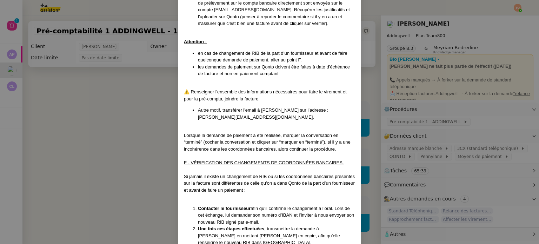
click at [139, 123] on nz-modal-container "Mise à jour 1707/2025 Contexte : [PERSON_NAME] souhaite que nous gérions la pré…" at bounding box center [269, 122] width 539 height 244
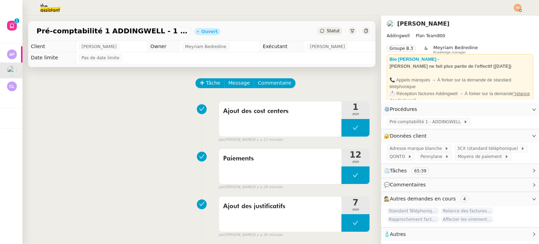
scroll to position [935, 0]
click at [323, 35] on div "Pré-comptabilité 1 ADDINGWELL - [DATE] Ouvert Statut" at bounding box center [201, 31] width 347 height 20
click at [330, 33] on span "Statut" at bounding box center [333, 30] width 13 height 5
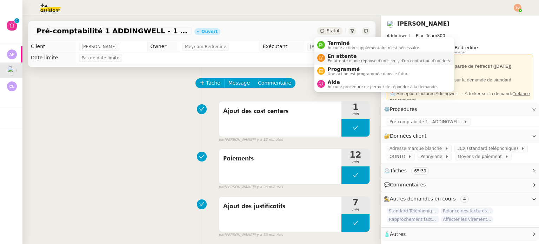
click at [338, 59] on span "En attente d'une réponse d'un client, d'un contact ou d'un tiers." at bounding box center [390, 61] width 124 height 4
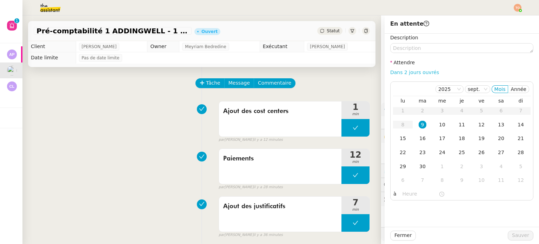
click at [424, 73] on link "Dans 2 jours ouvrés" at bounding box center [414, 72] width 49 height 6
type input "07:00"
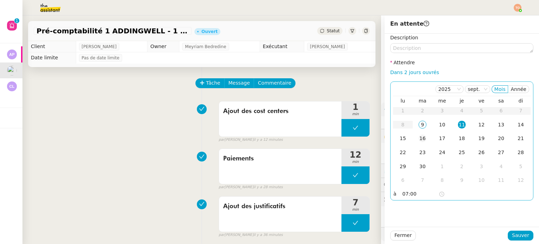
click at [420, 138] on div "16" at bounding box center [423, 138] width 8 height 8
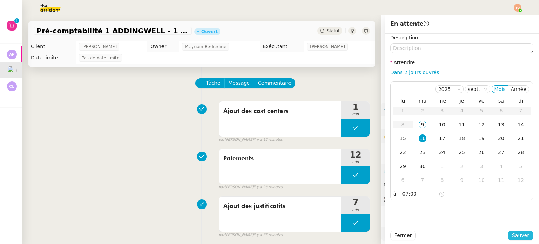
click at [514, 232] on span "Sauver" at bounding box center [520, 235] width 17 height 8
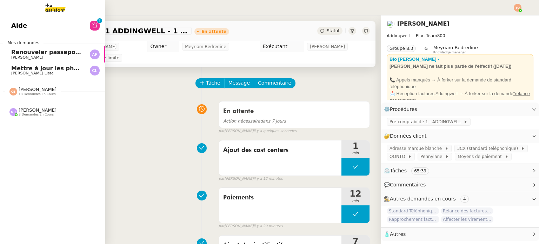
click at [32, 115] on span "3 demandes en cours" at bounding box center [36, 115] width 35 height 4
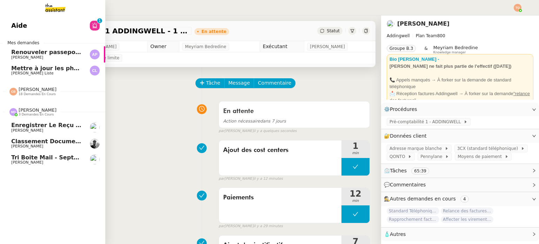
click at [37, 112] on span "[PERSON_NAME]" at bounding box center [38, 109] width 38 height 5
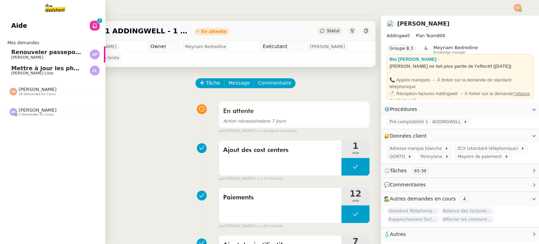
click at [42, 93] on span "18 demandes en cours" at bounding box center [37, 94] width 37 height 4
click at [33, 112] on span "[PERSON_NAME]" at bounding box center [38, 109] width 38 height 5
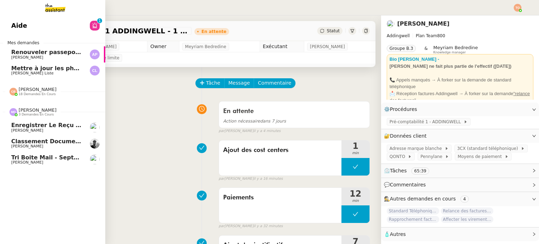
click at [33, 112] on span "[PERSON_NAME]" at bounding box center [38, 109] width 38 height 5
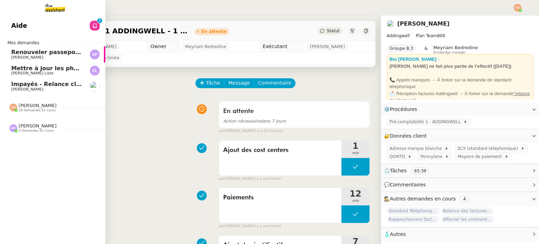
click at [23, 88] on span "[PERSON_NAME]" at bounding box center [27, 89] width 32 height 5
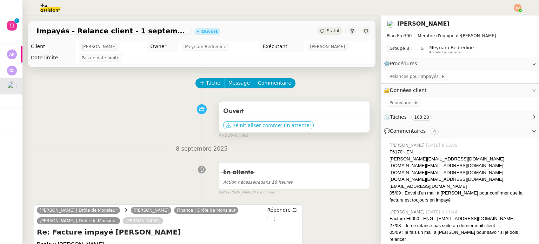
click at [282, 127] on span "' En attente'" at bounding box center [296, 125] width 30 height 7
